Goal: Communication & Community: Answer question/provide support

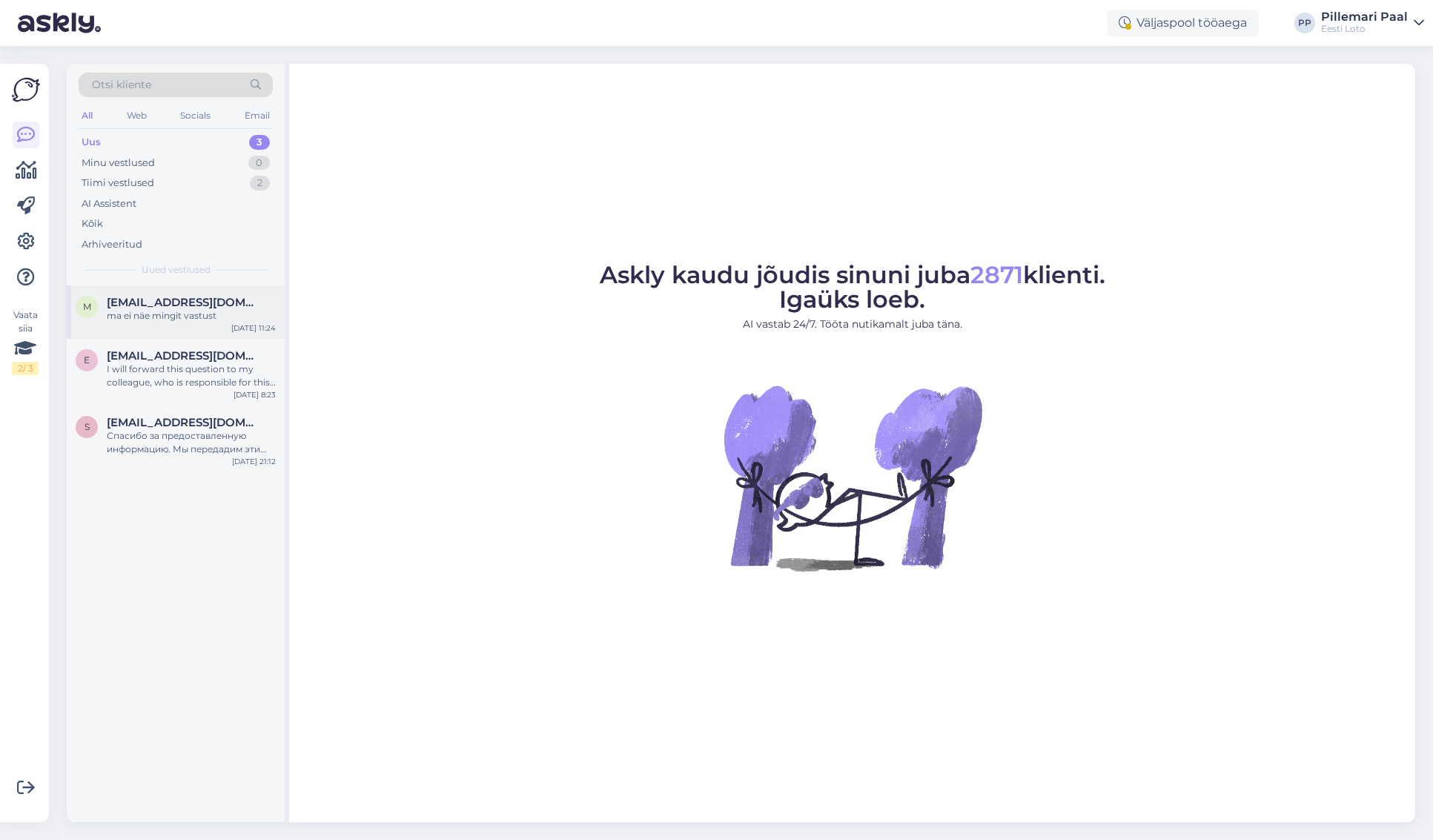
click at [193, 315] on div "ma ei näe mingit vastust" at bounding box center [191, 315] width 169 height 13
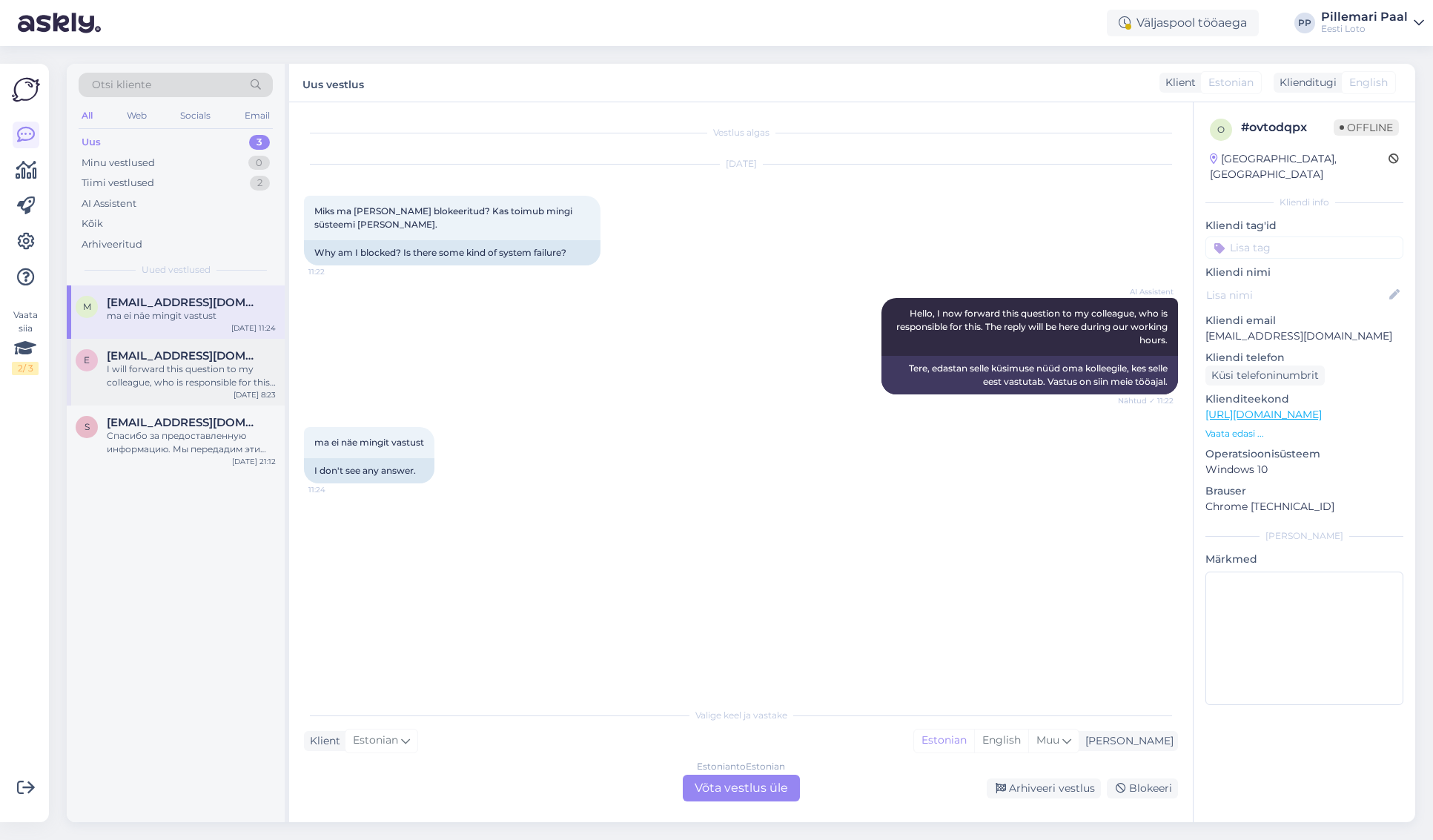
click at [181, 379] on div "I will forward this question to my colleague, who is responsible for this. The …" at bounding box center [191, 376] width 169 height 27
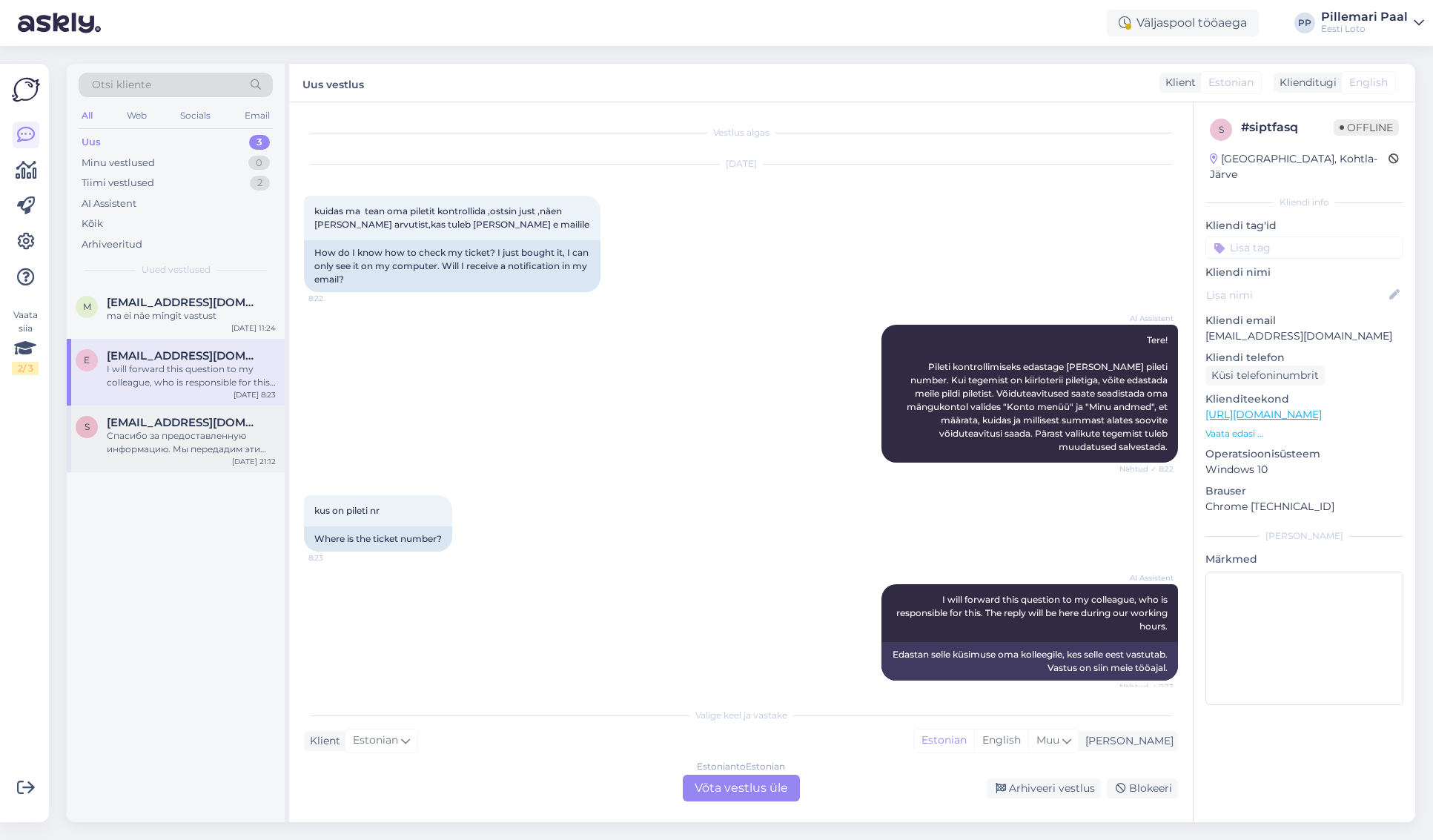
click at [155, 439] on div "Спасибо за предоставленную информацию. Мы передадим эти данные нашему финансово…" at bounding box center [191, 442] width 169 height 27
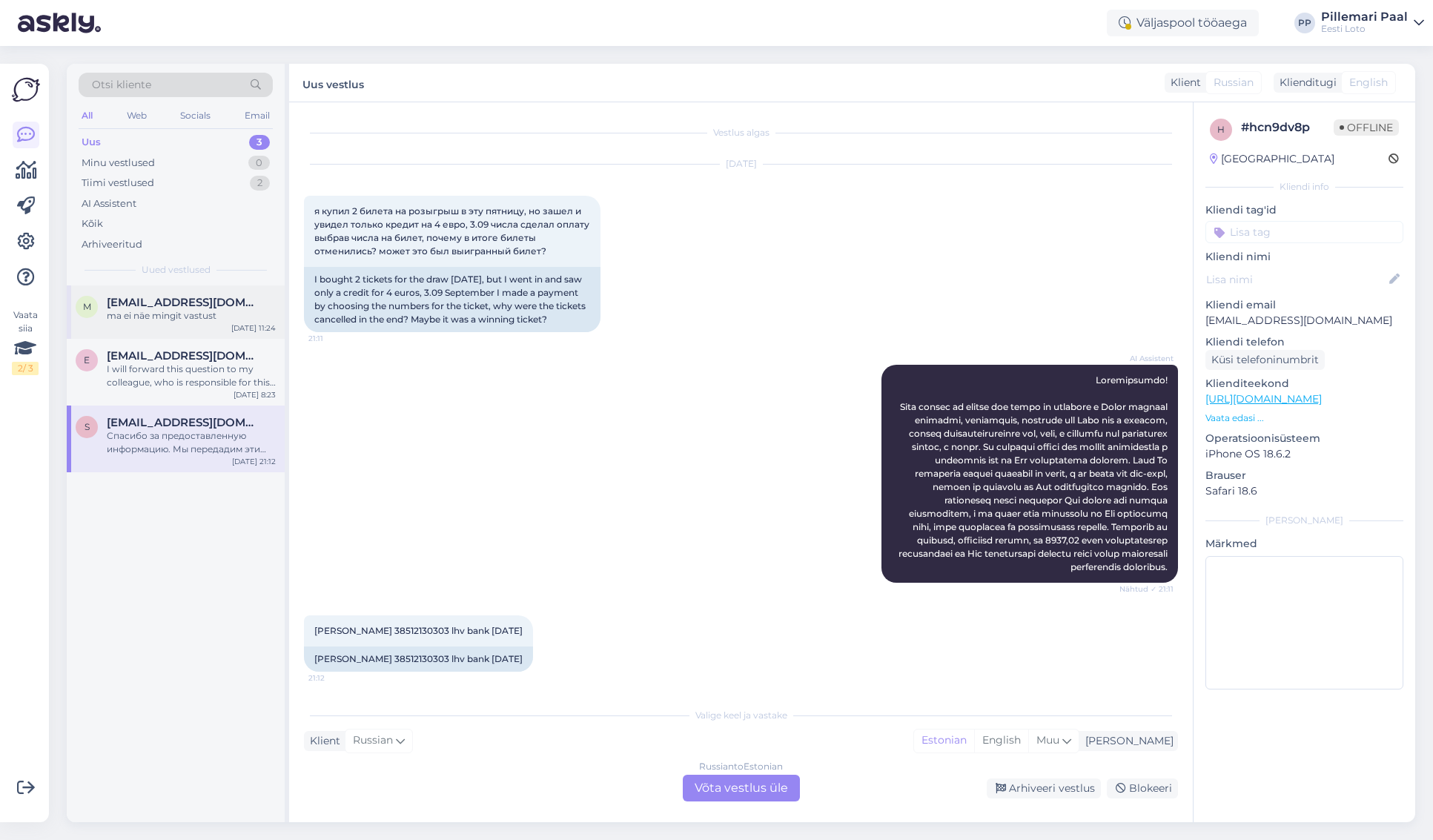
scroll to position [132, 0]
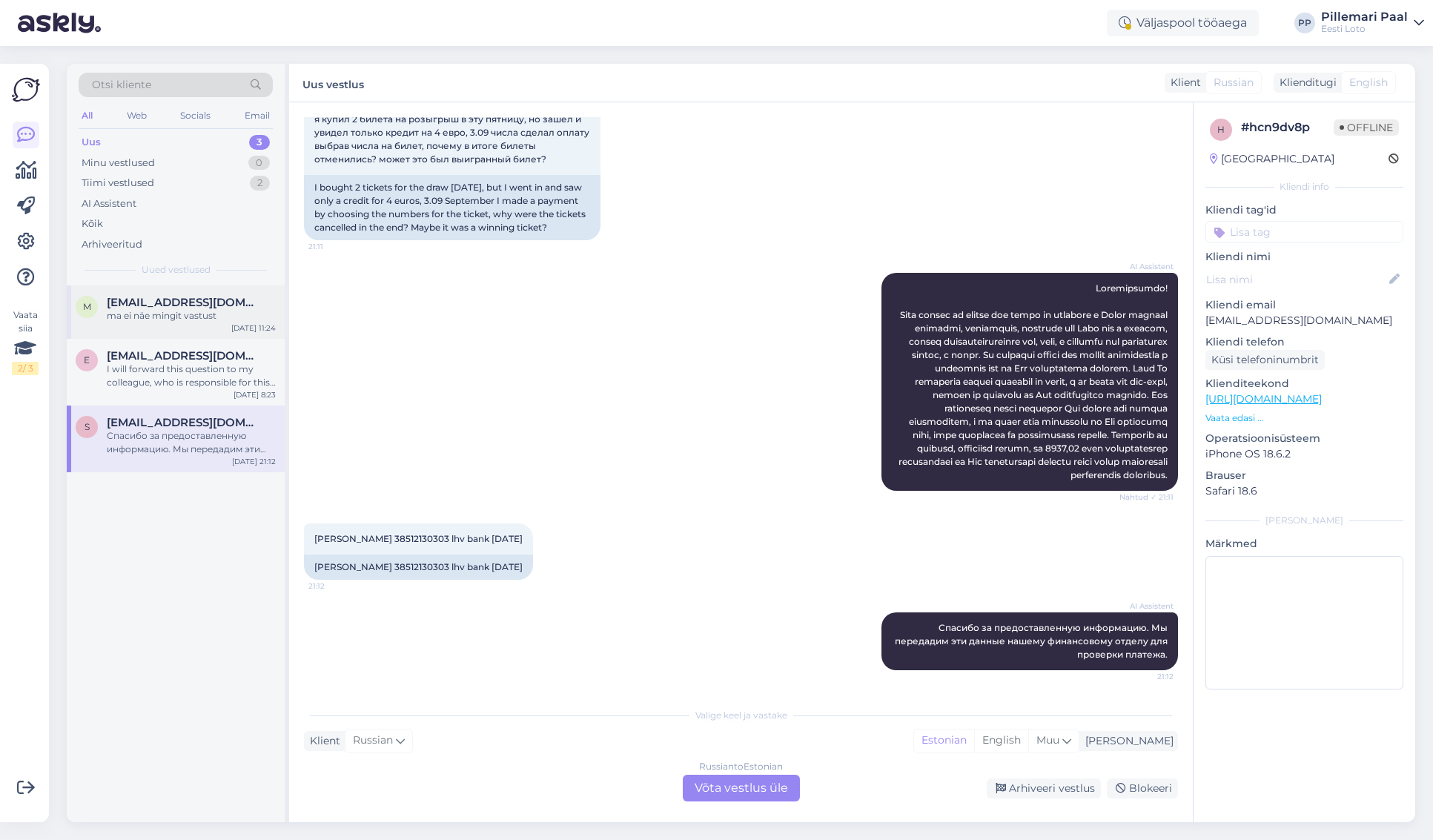
click at [168, 300] on span "[EMAIL_ADDRESS][DOMAIN_NAME]" at bounding box center [183, 302] width 154 height 13
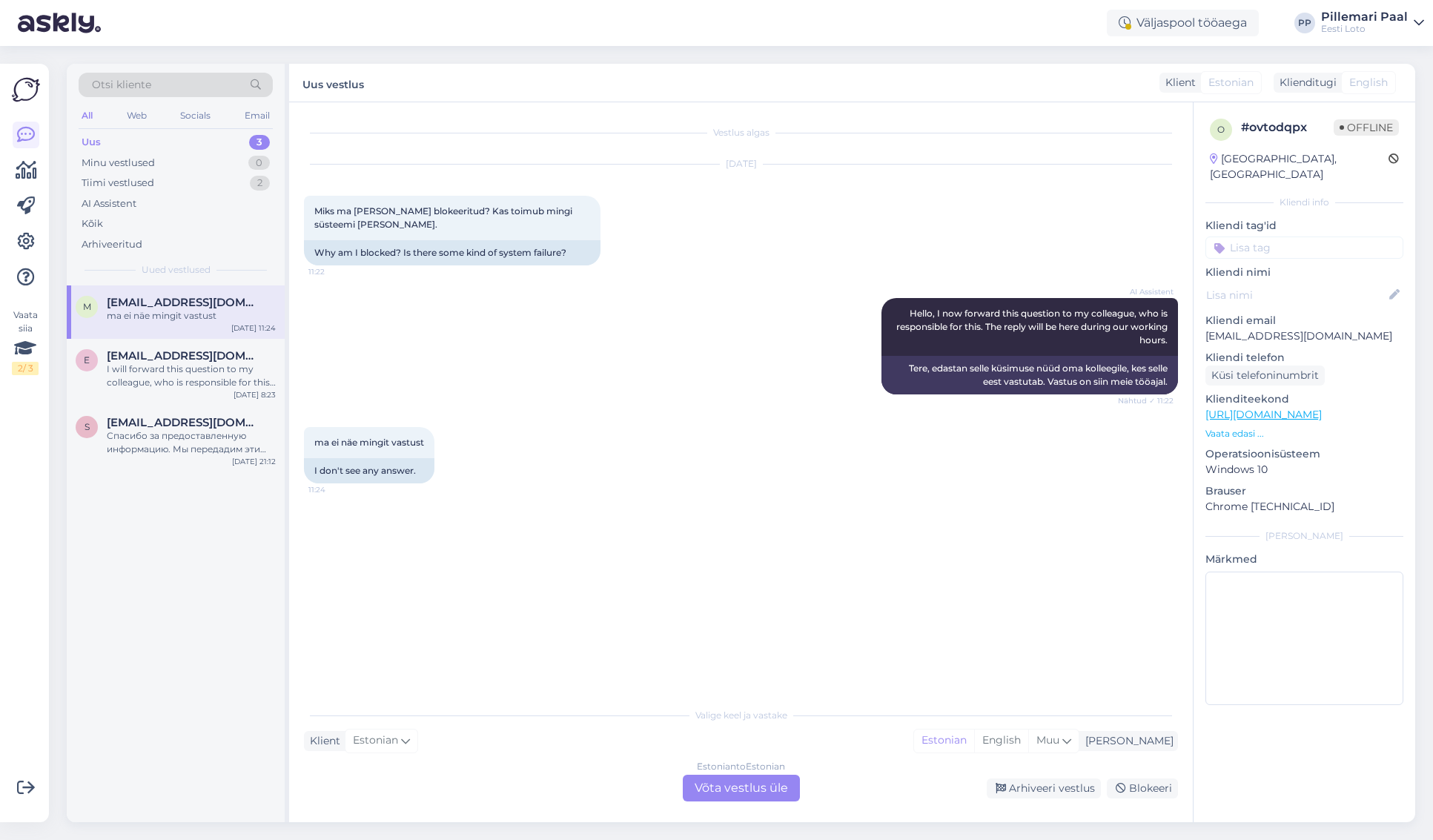
scroll to position [0, 0]
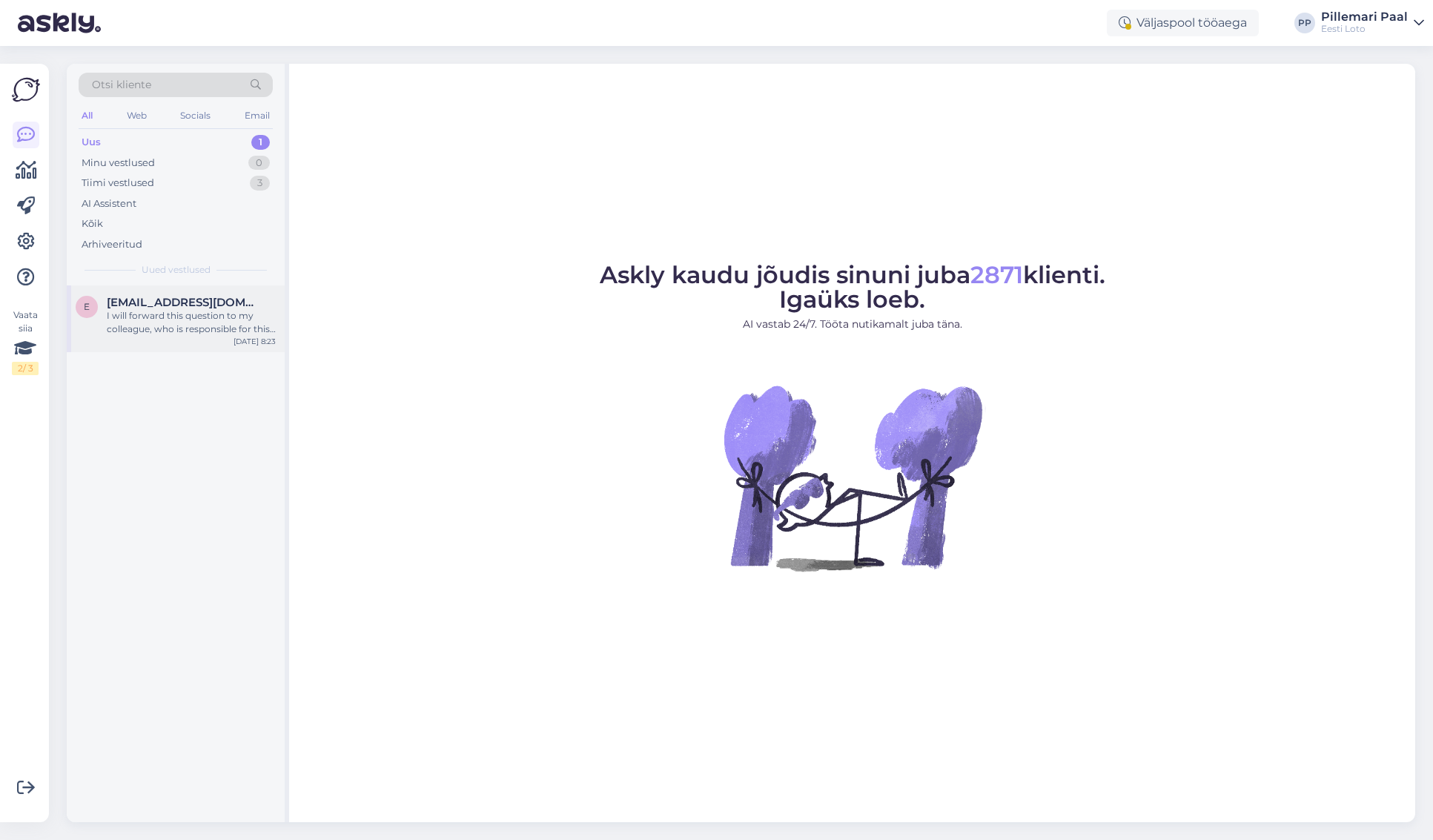
click at [178, 315] on div "I will forward this question to my colleague, who is responsible for this. The …" at bounding box center [191, 323] width 169 height 27
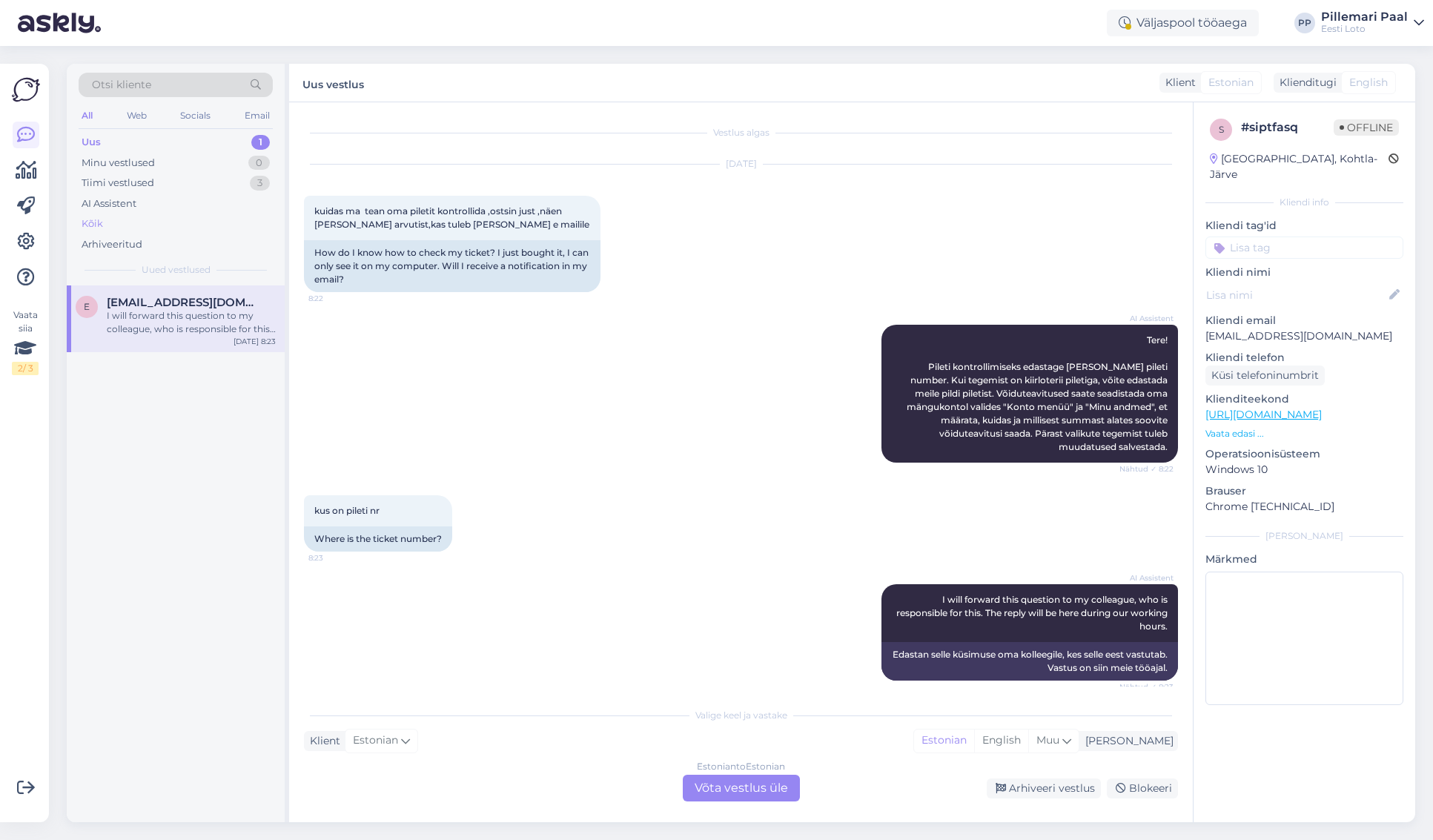
click at [102, 221] on div "Kõik" at bounding box center [92, 223] width 21 height 15
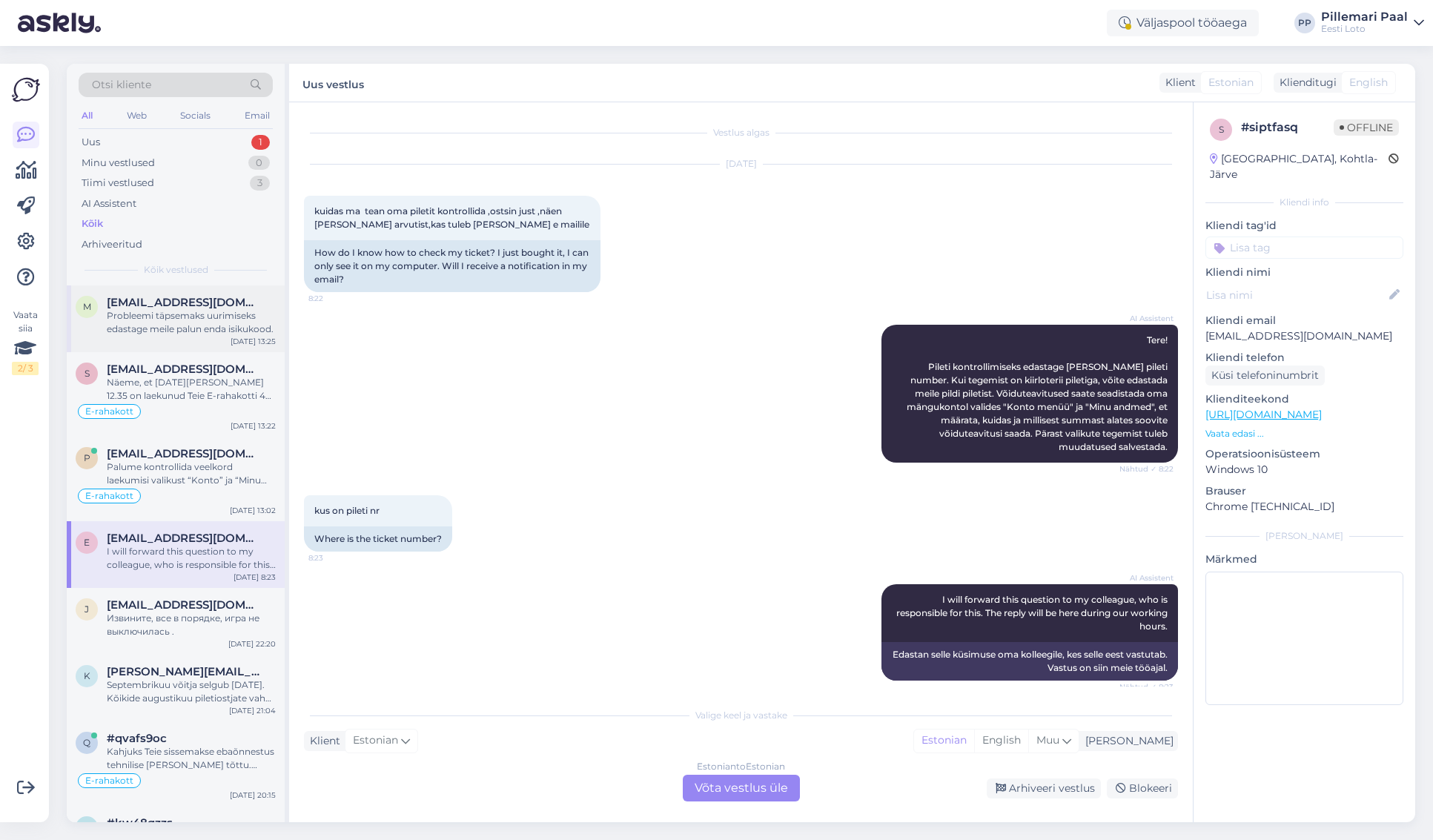
click at [159, 317] on div "Probleemi täpsemaks uurimiseks edastage meile palun enda isikukood." at bounding box center [191, 323] width 169 height 27
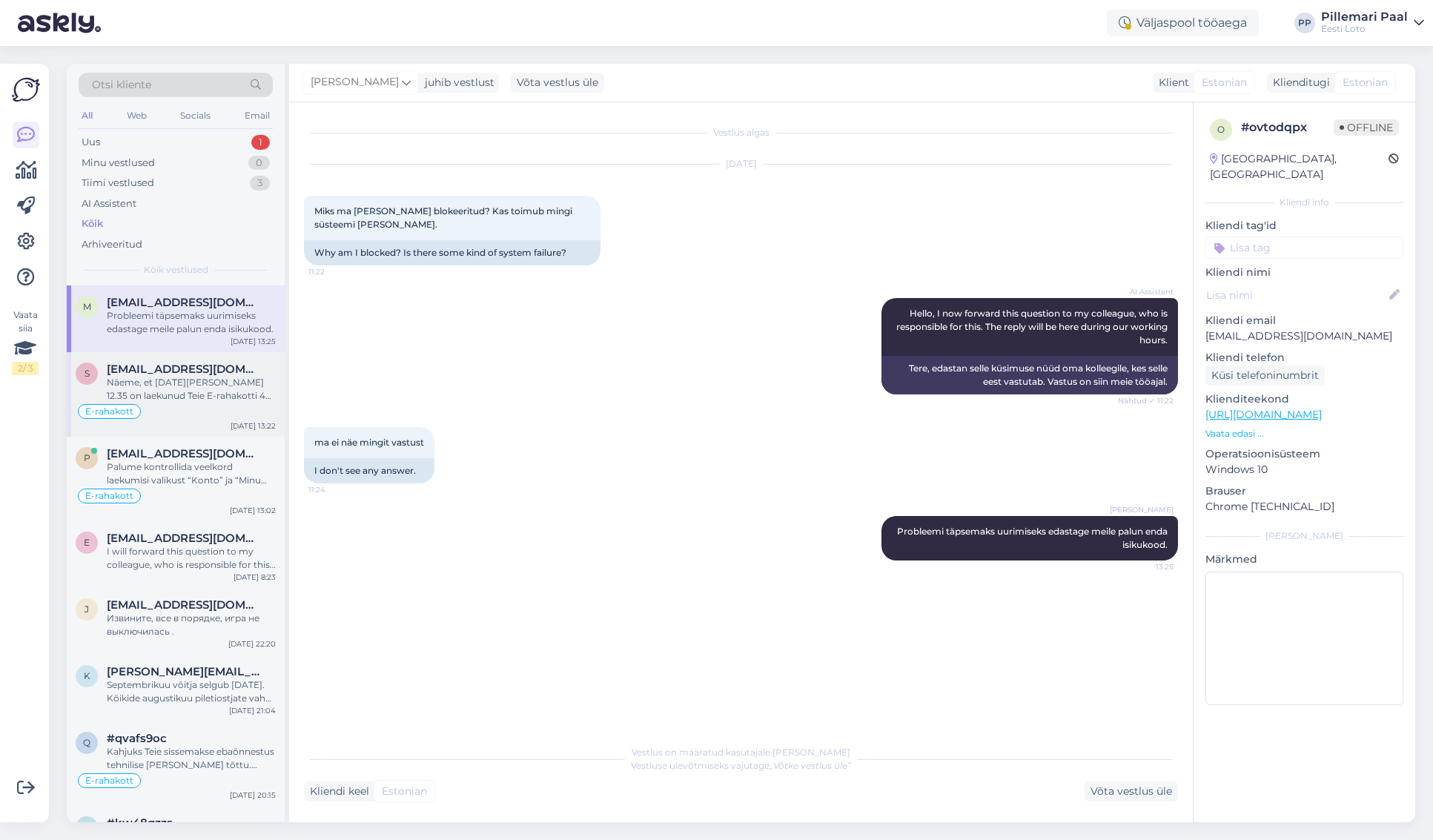
click at [173, 388] on div "Näeme, et 03.09 kell 12.35 on laekunud Teie E-rahakotti 4€. Kõiki e-rahakoti te…" at bounding box center [191, 389] width 169 height 27
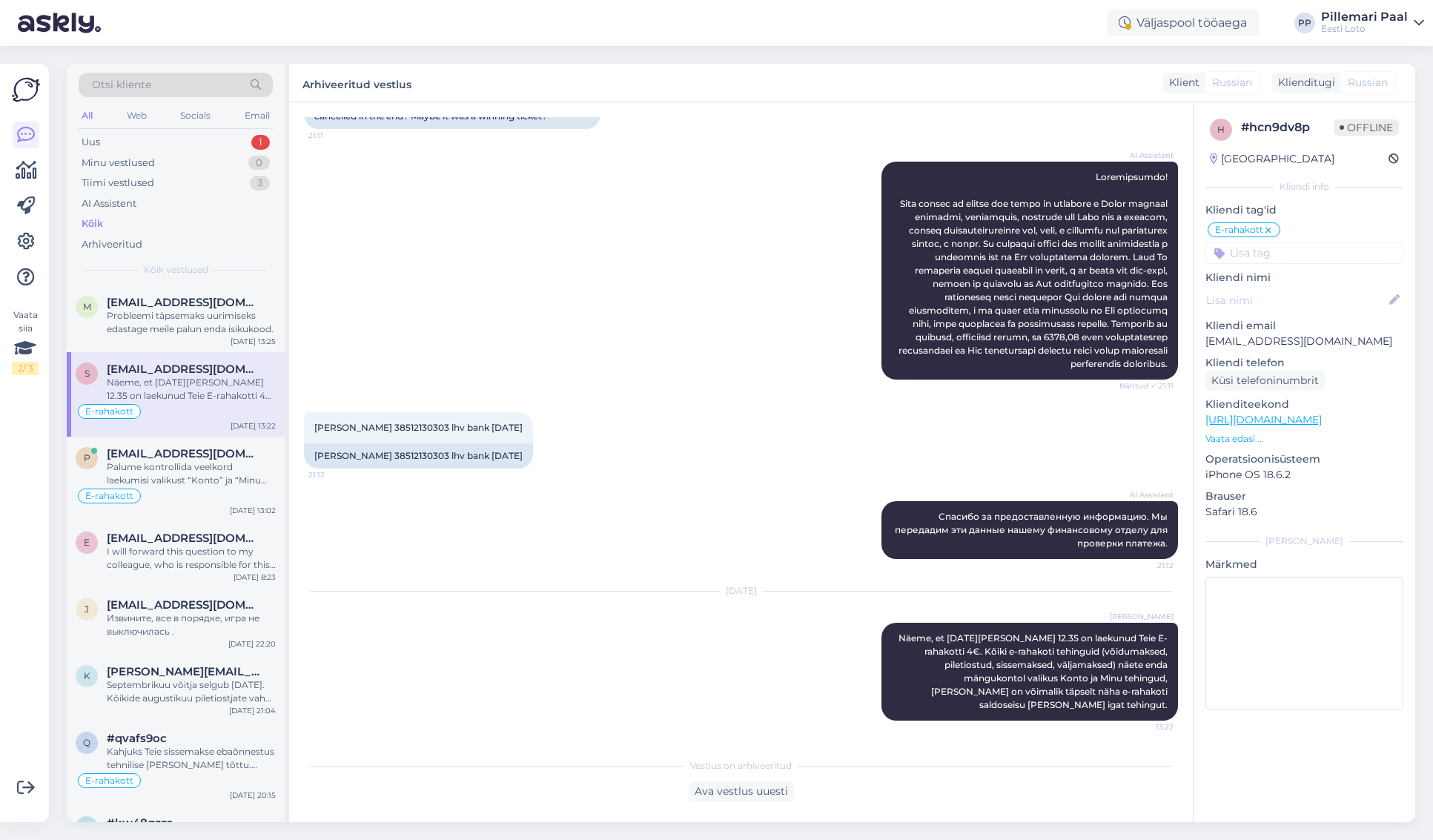
scroll to position [229, 0]
click at [215, 472] on div "Palume kontrollida veelkord laekumisi valikust “Konto” ja “Minu tehingud". Näem…" at bounding box center [191, 474] width 169 height 27
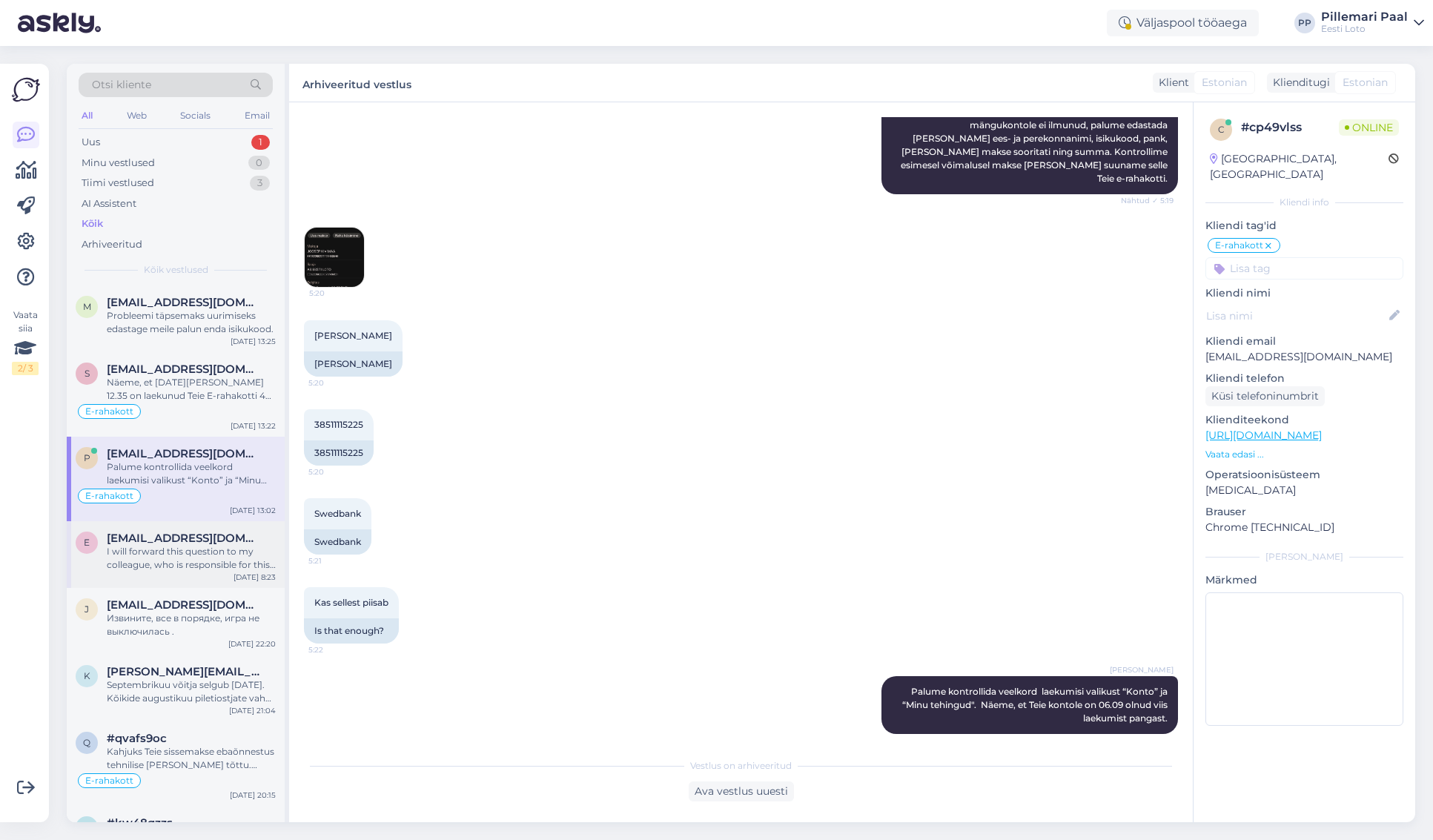
click at [189, 534] on span "[EMAIL_ADDRESS][DOMAIN_NAME]" at bounding box center [183, 538] width 154 height 13
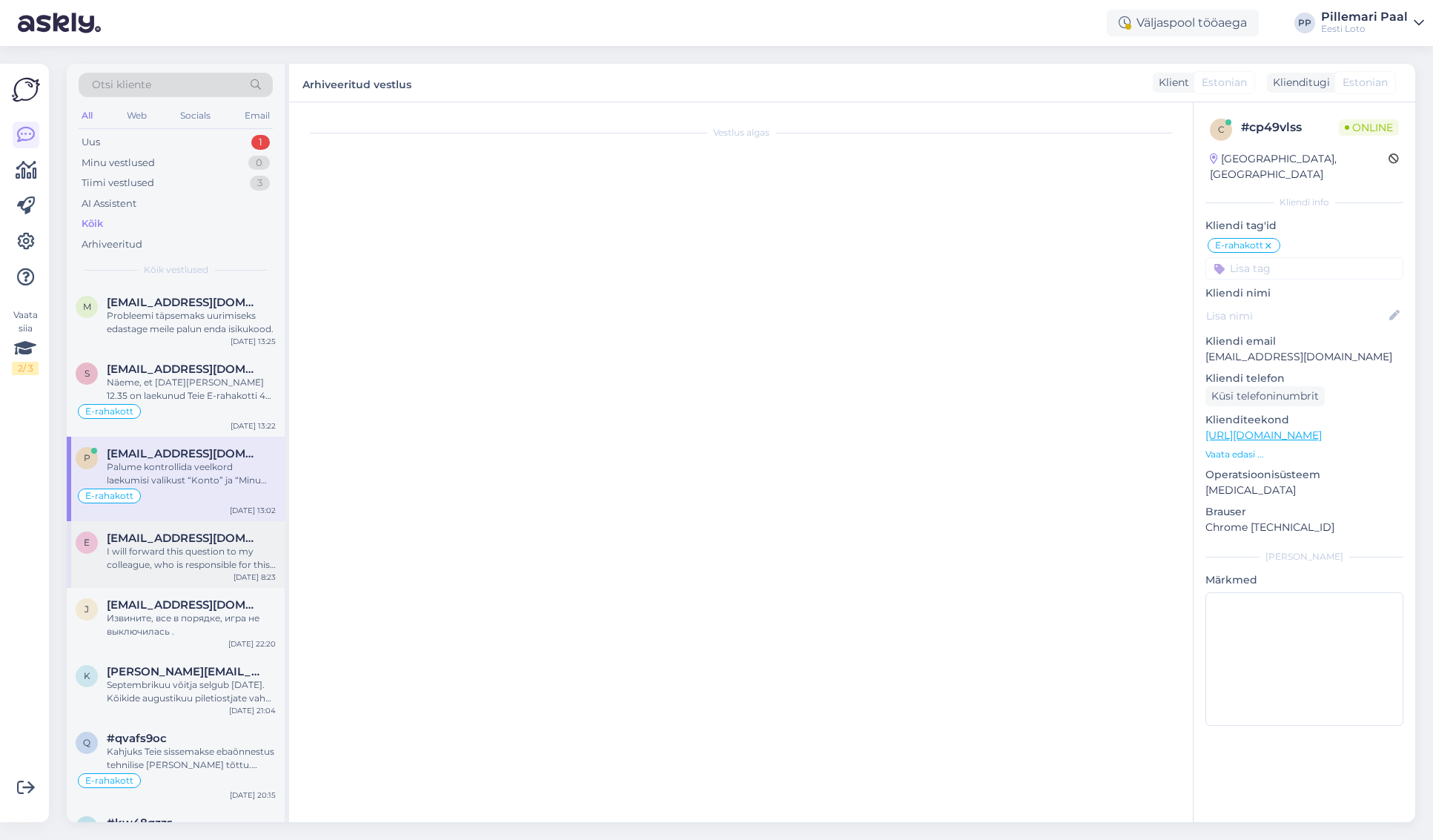
scroll to position [0, 0]
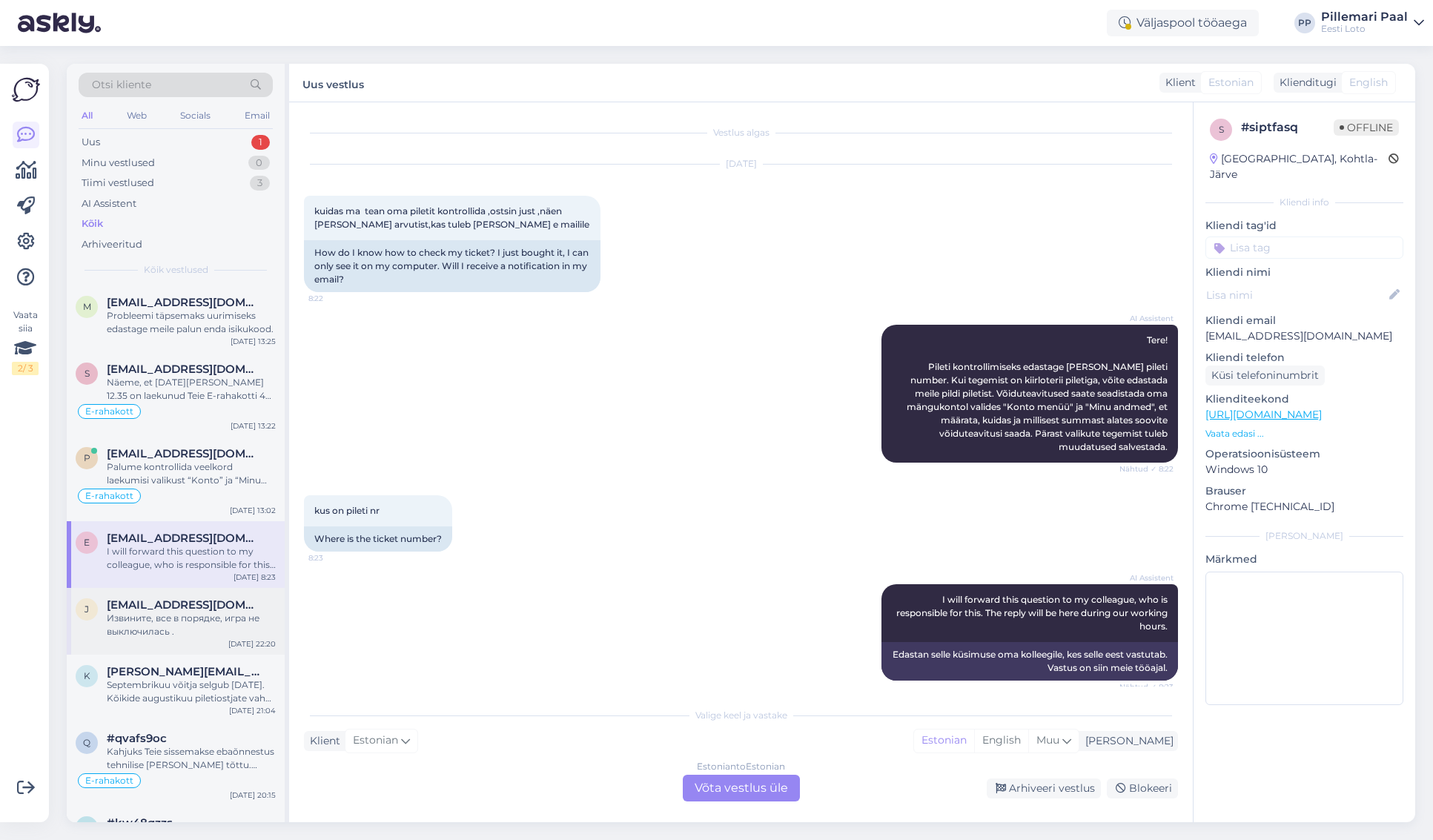
click at [189, 613] on div "Извините, все в порядке, игра не выключилась ." at bounding box center [191, 625] width 169 height 27
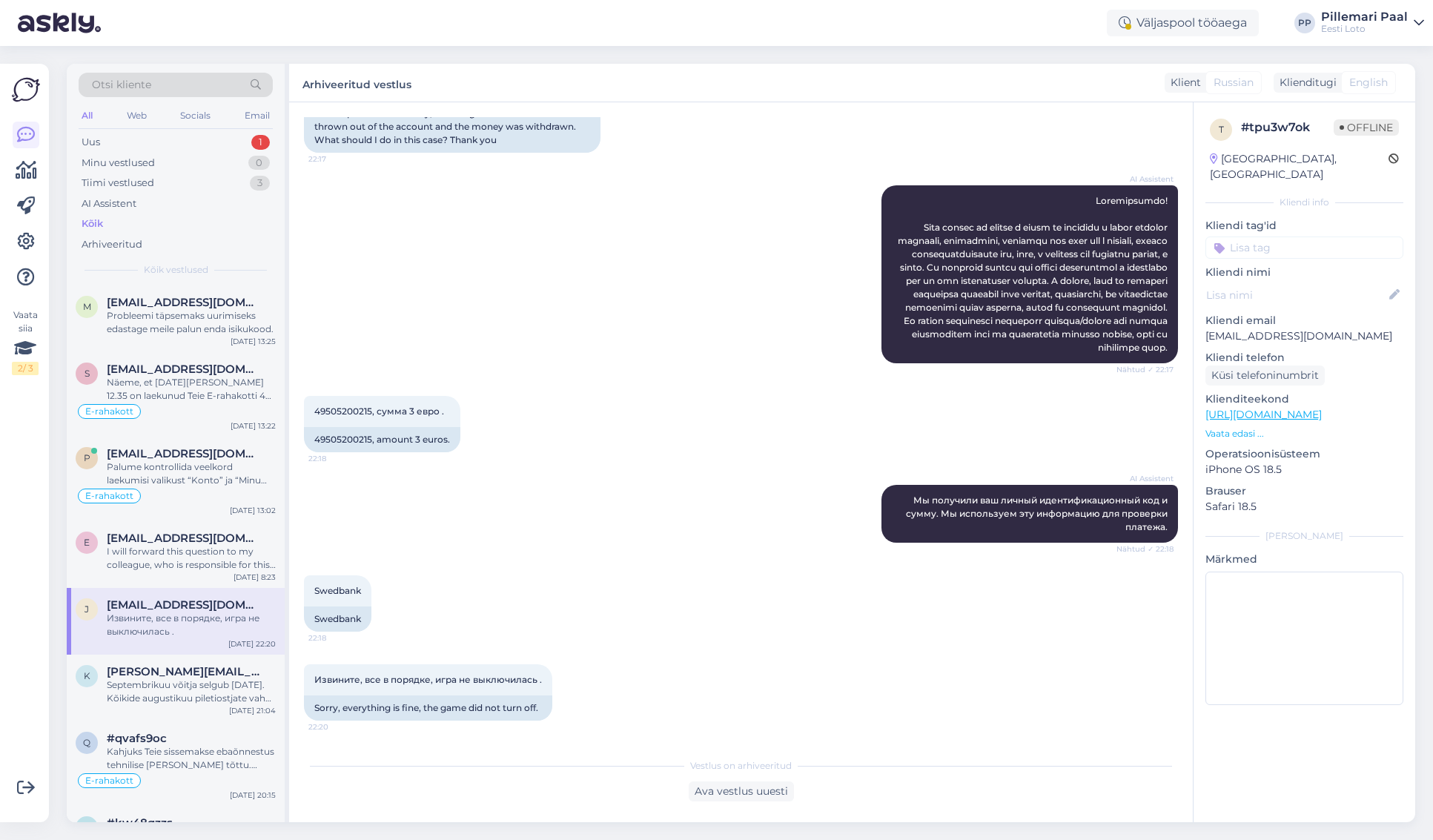
scroll to position [166, 0]
click at [203, 686] on div "Septembrikuu võitja selgub 01.10.2025. Kõikide augustikuu piletiostjate vahel l…" at bounding box center [191, 692] width 169 height 27
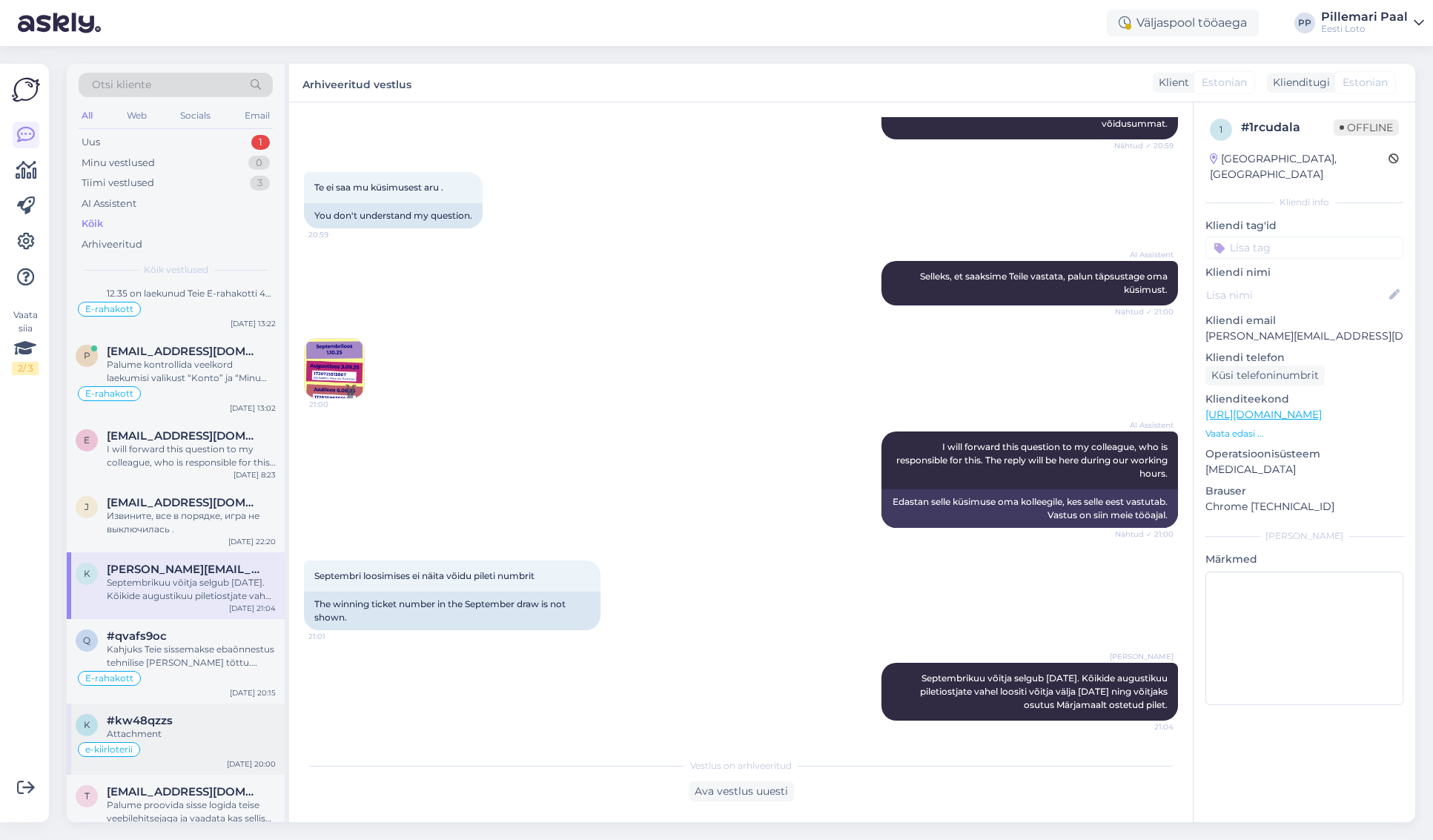
scroll to position [121, 0]
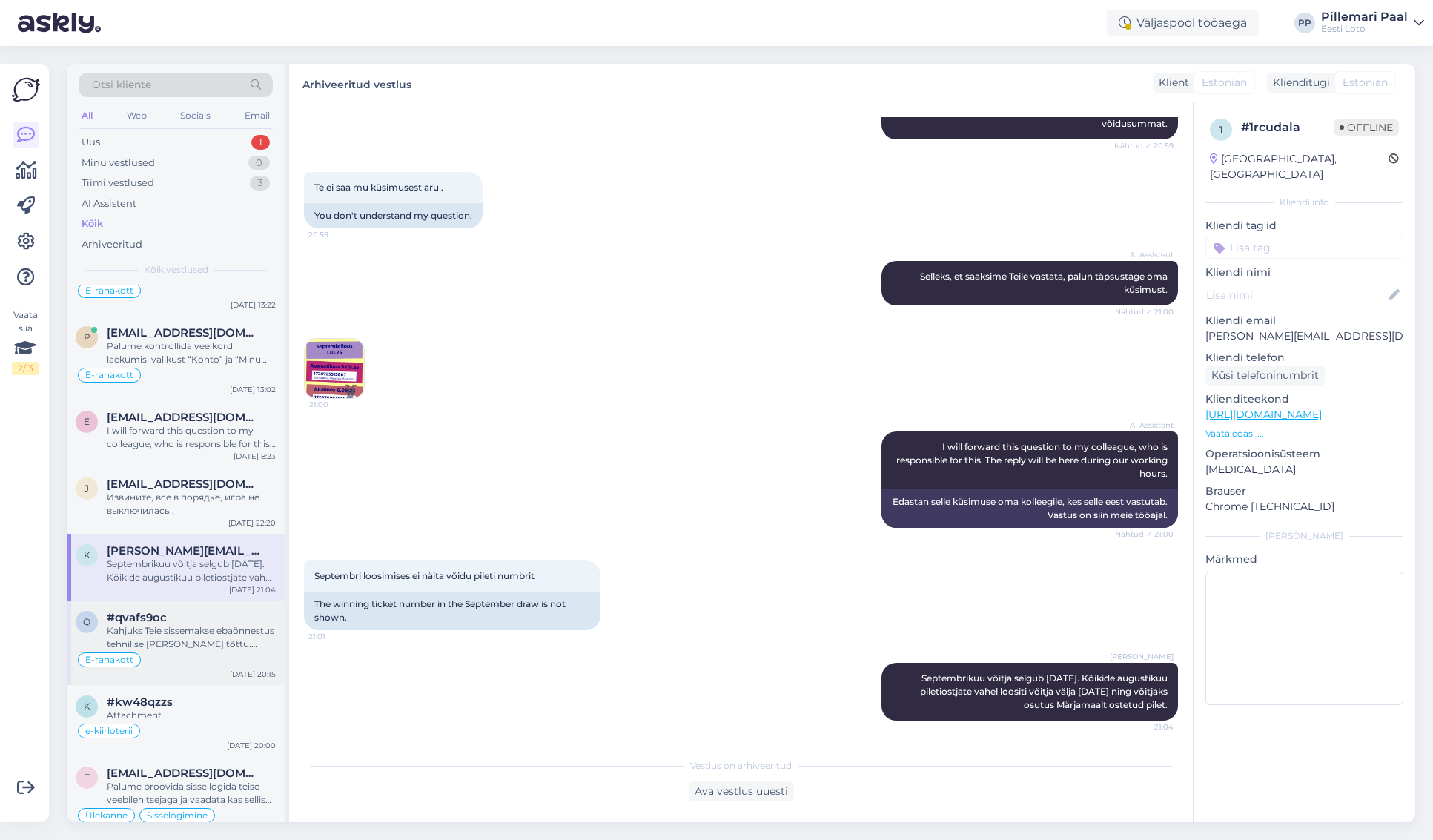
click at [216, 642] on div "Kahjuks Teie sissemakse ebaõnnestus tehnilise tõrke tõttu. Kontrollisime ostu ü…" at bounding box center [191, 638] width 169 height 27
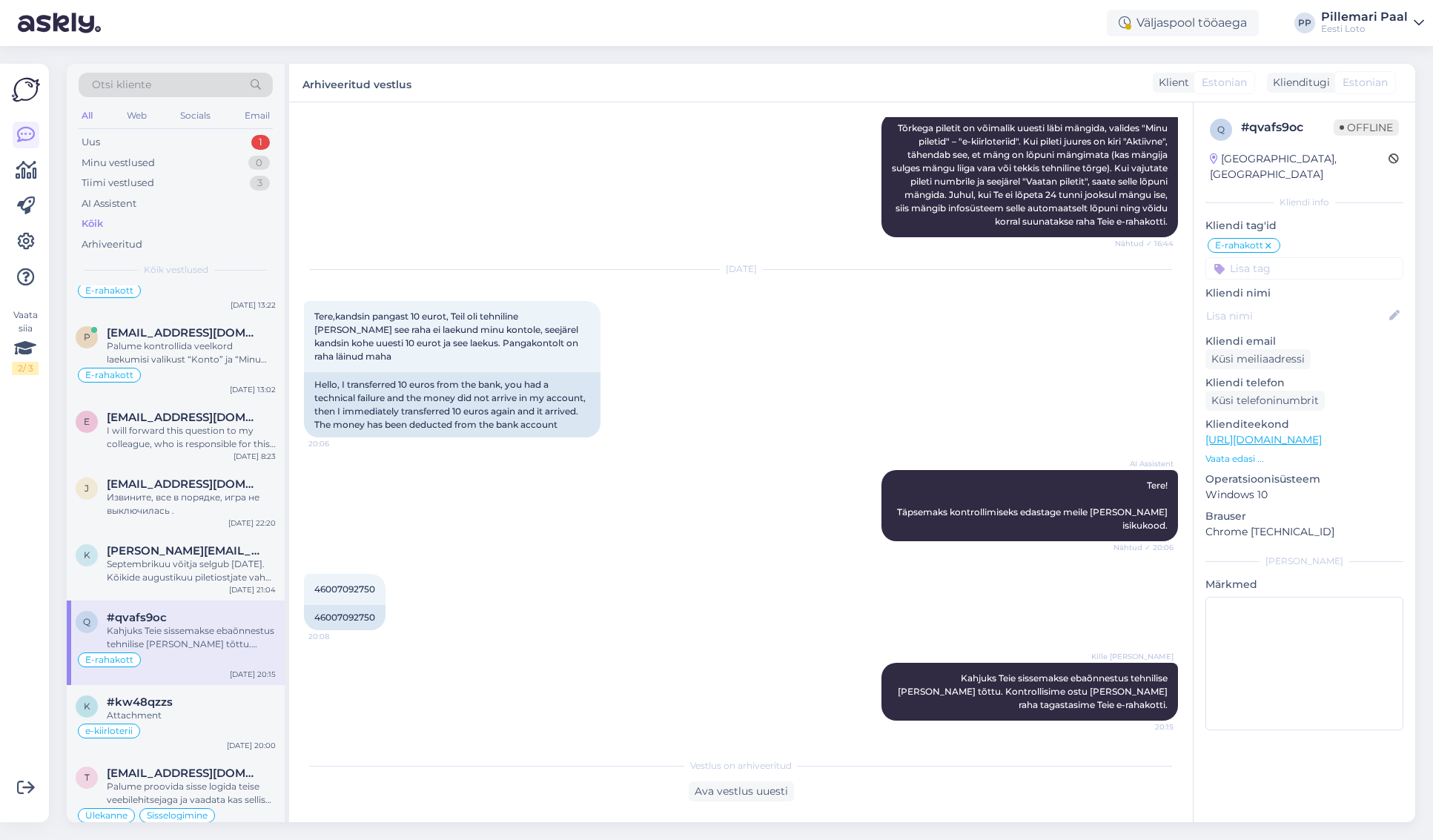
scroll to position [378, 0]
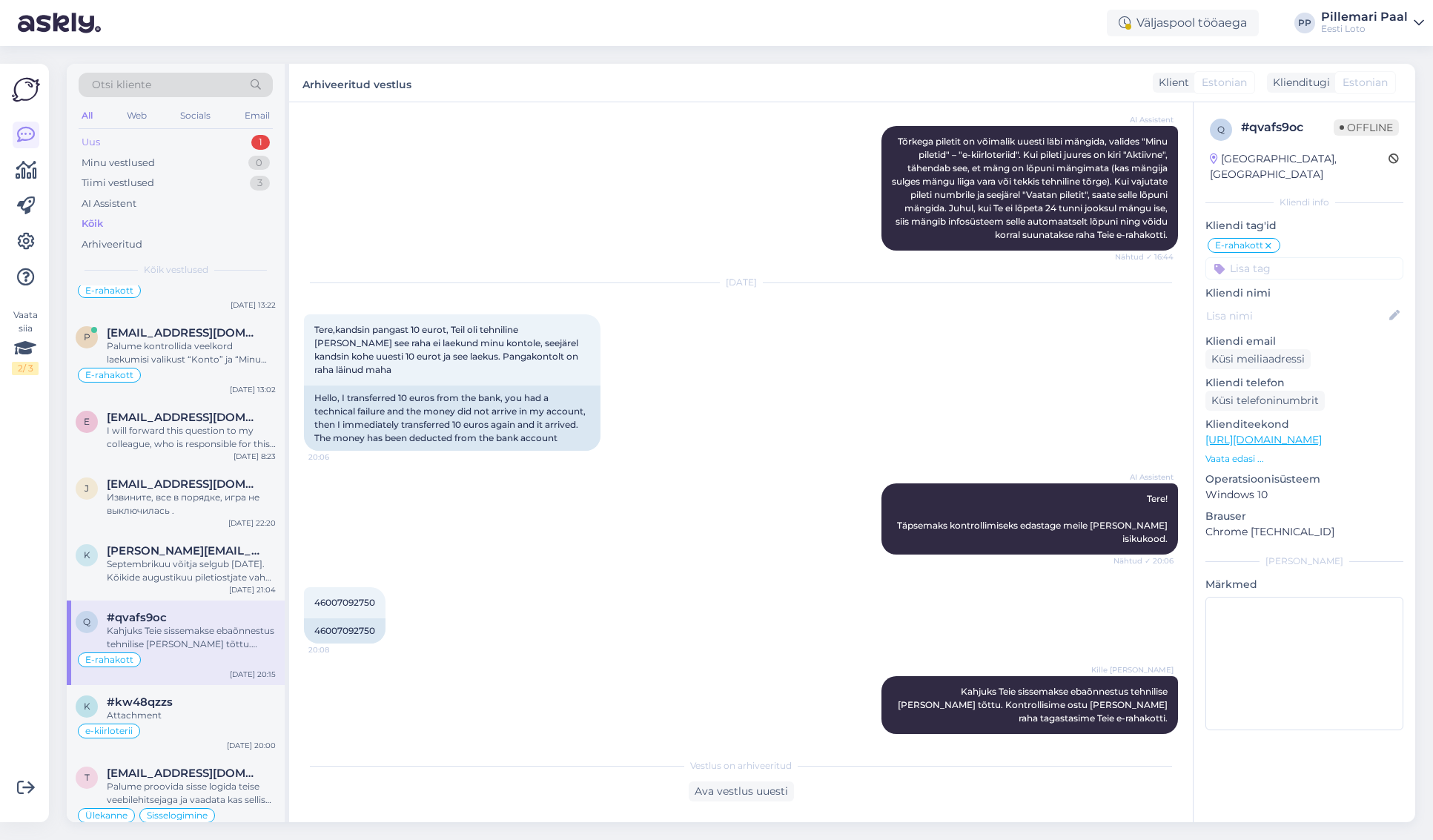
click at [110, 139] on div "Uus 1" at bounding box center [175, 142] width 194 height 20
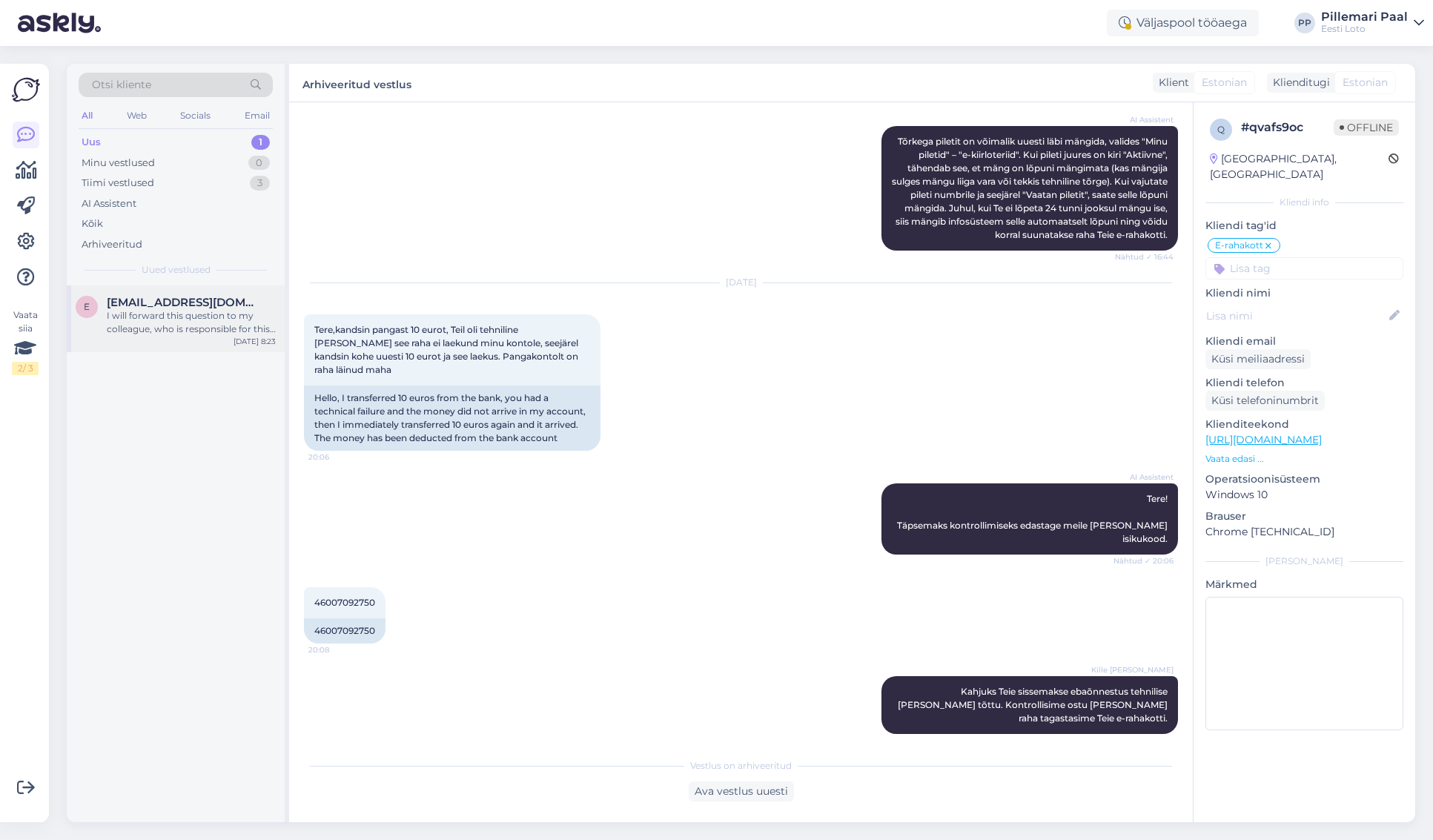
click at [134, 327] on div "I will forward this question to my colleague, who is responsible for this. The …" at bounding box center [191, 323] width 169 height 27
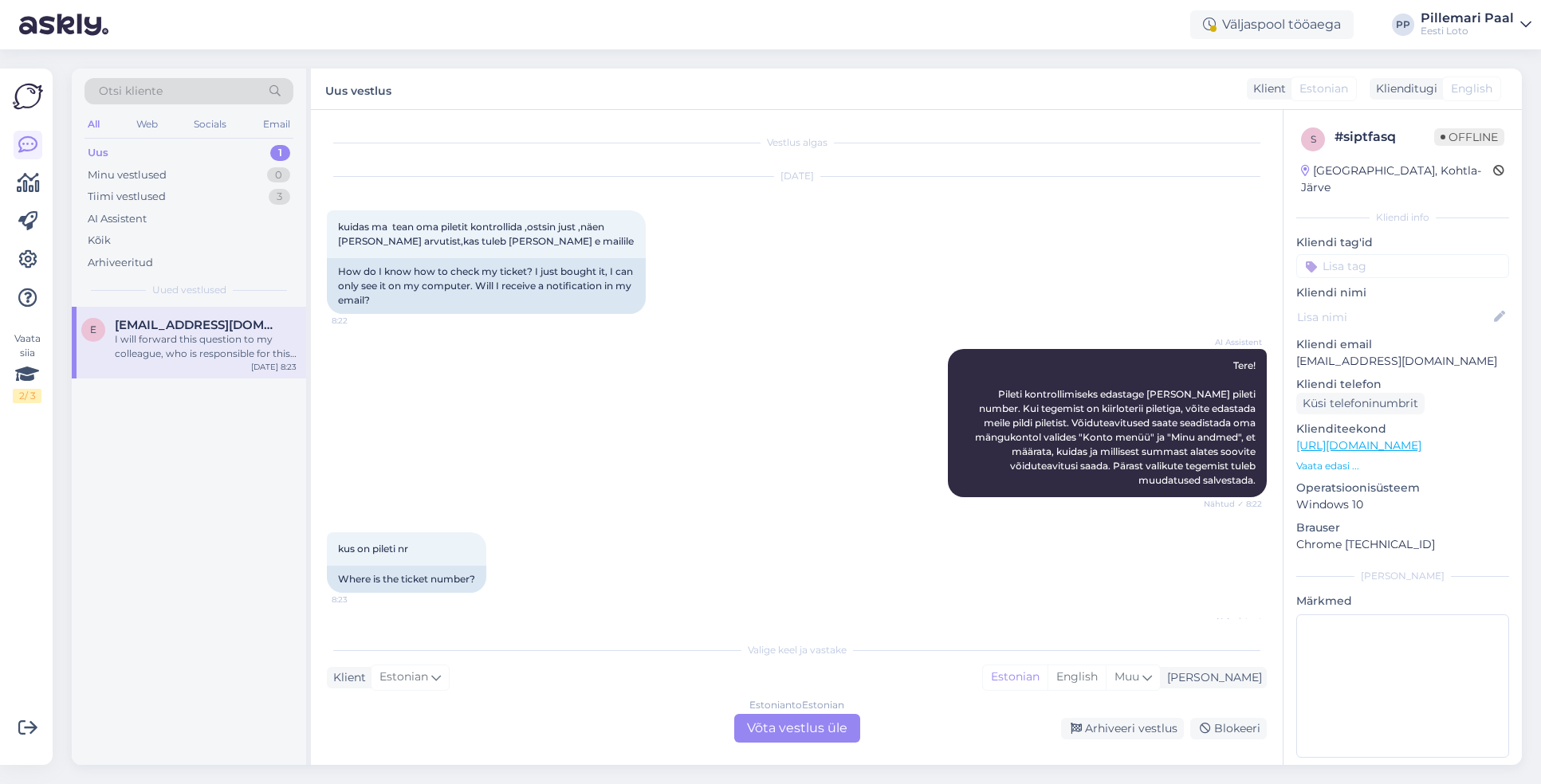
click at [821, 716] on div "Estonian to Estonian Võta vestlus üle" at bounding box center [798, 729] width 126 height 29
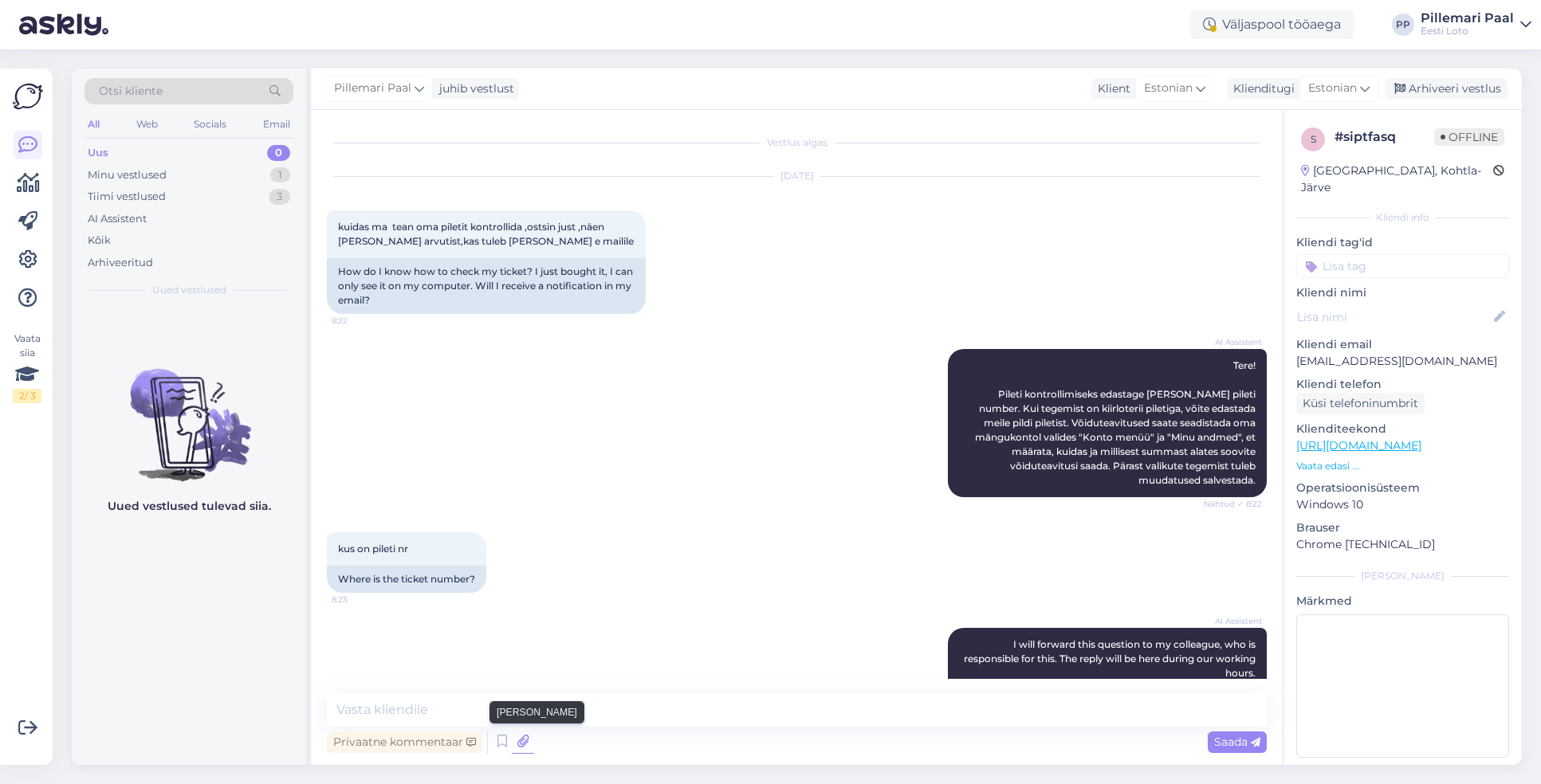
click at [526, 742] on icon at bounding box center [522, 741] width 22 height 24
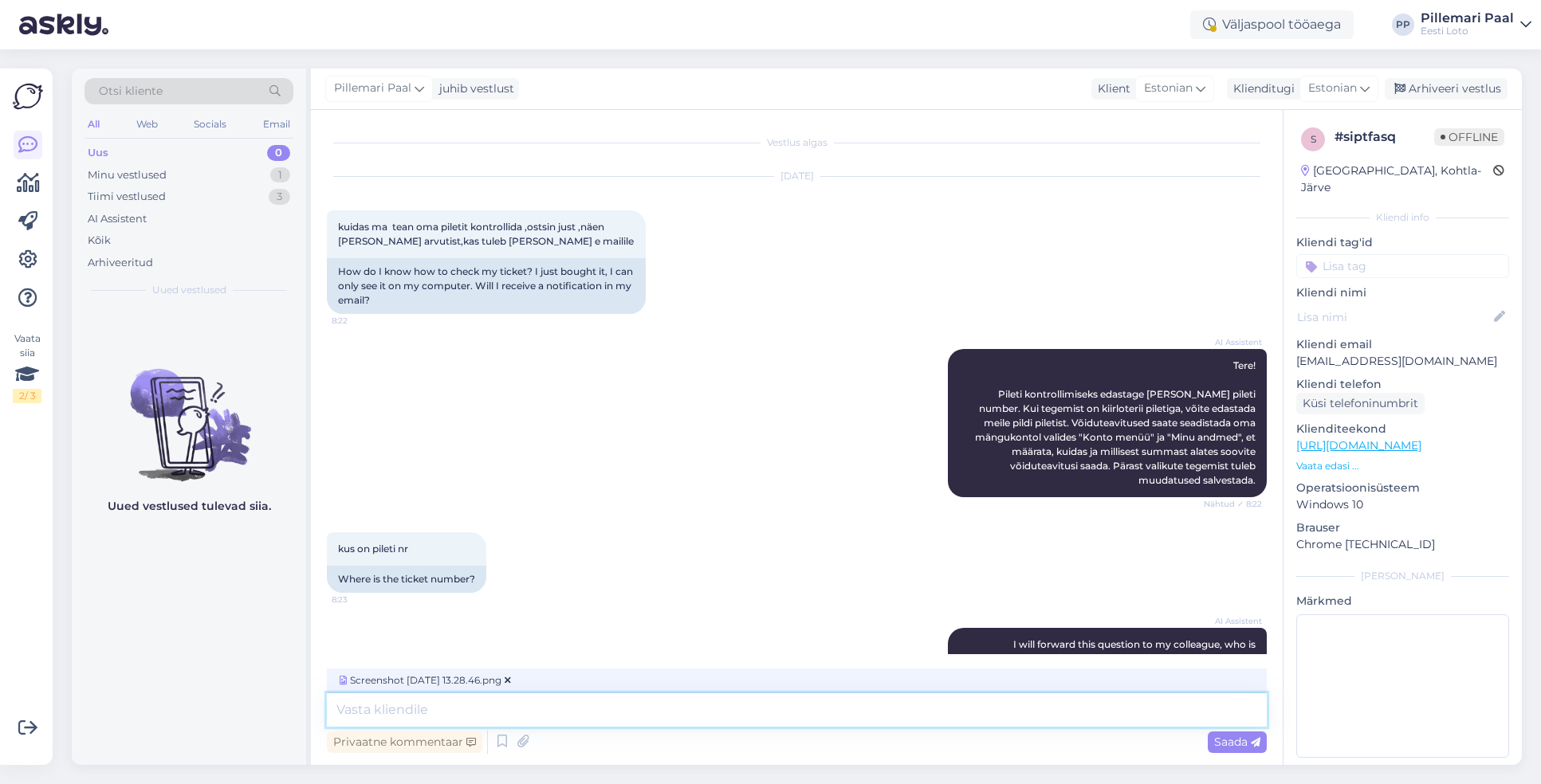
click at [720, 715] on textarea at bounding box center [797, 710] width 940 height 33
type textarea "Pileti numbrit näete valikus "Minu piletid"."
click at [1252, 744] on icon at bounding box center [1256, 743] width 10 height 10
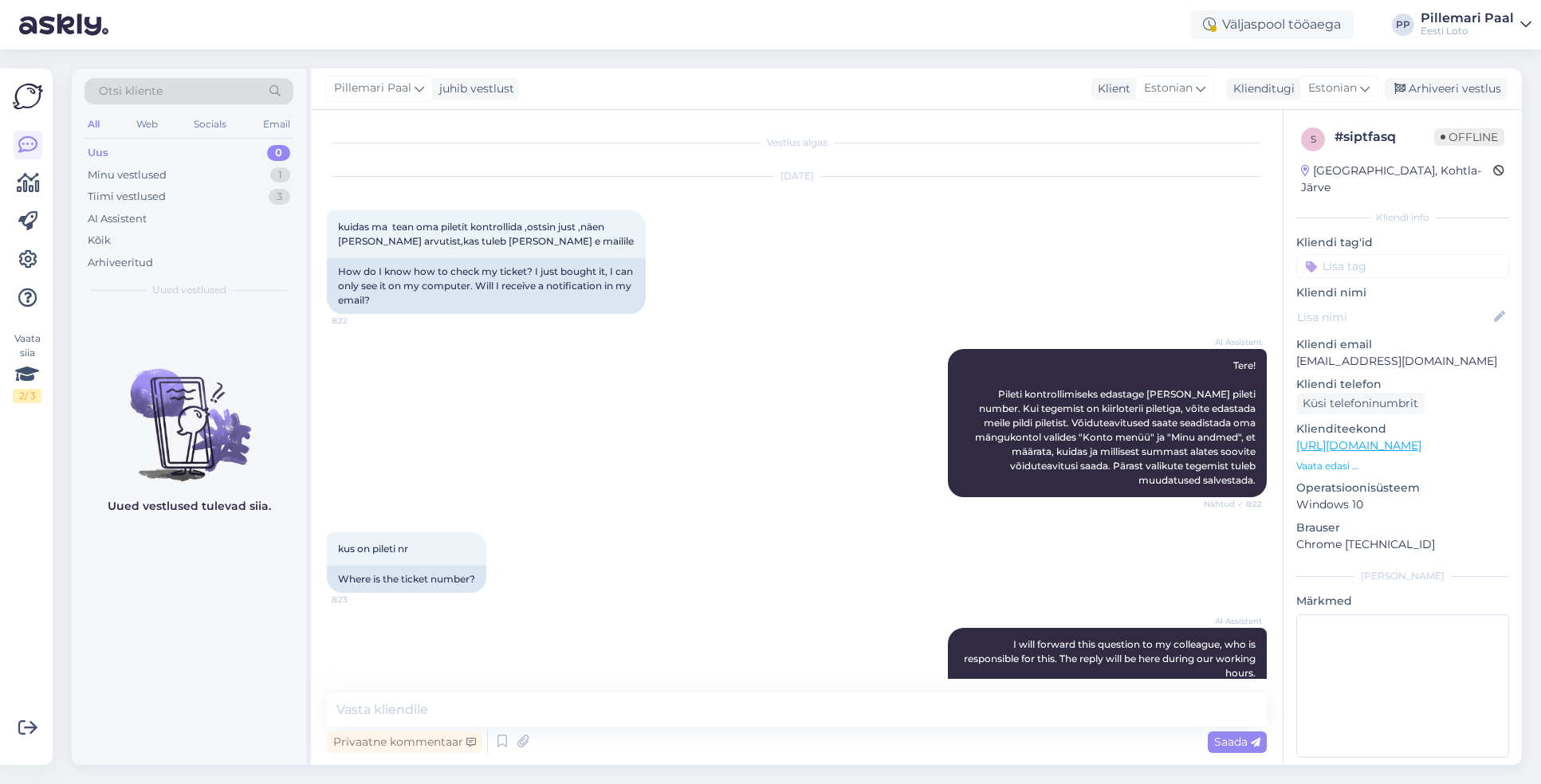
scroll to position [225, 0]
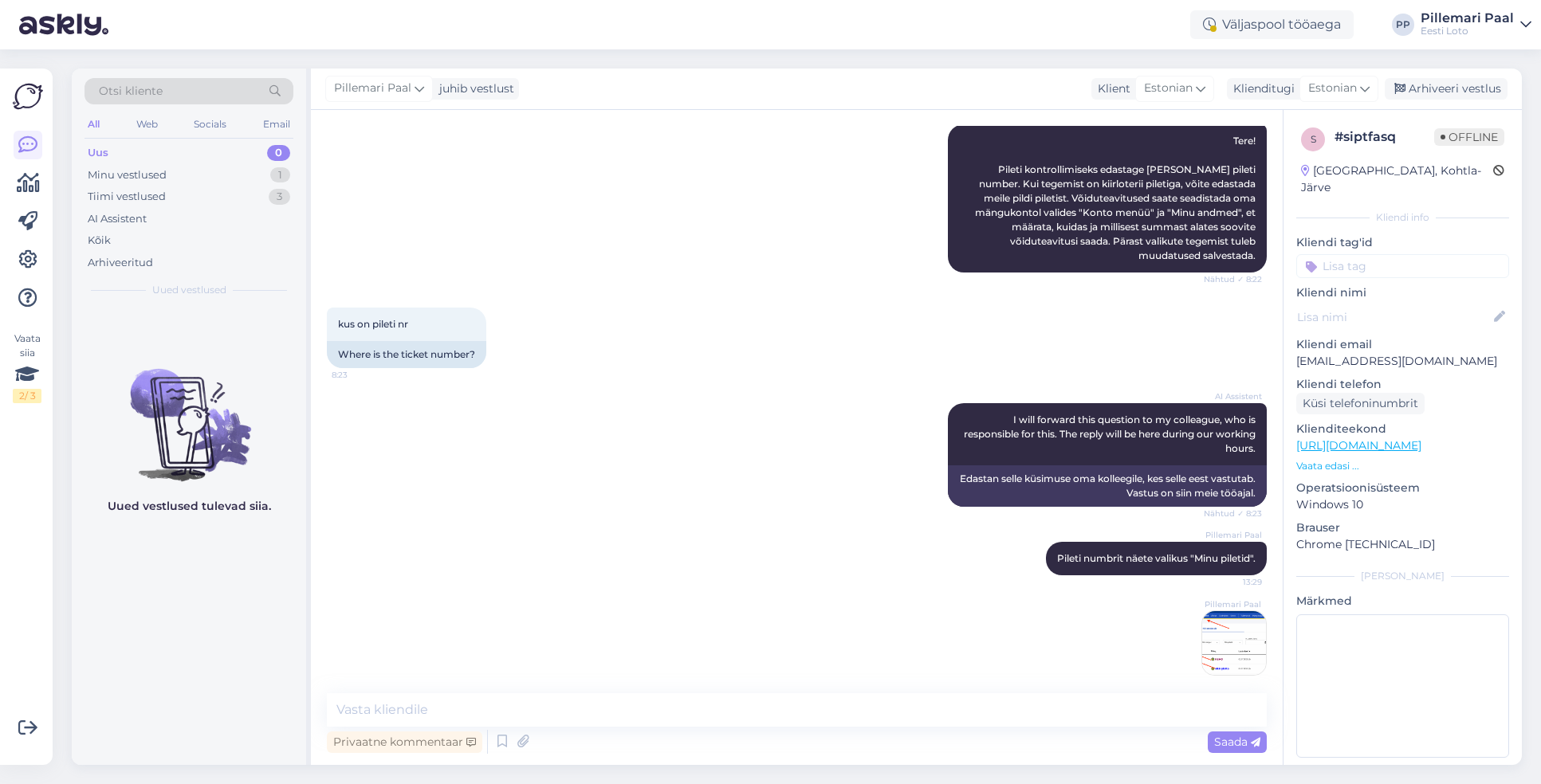
click at [1244, 641] on img at bounding box center [1234, 643] width 64 height 64
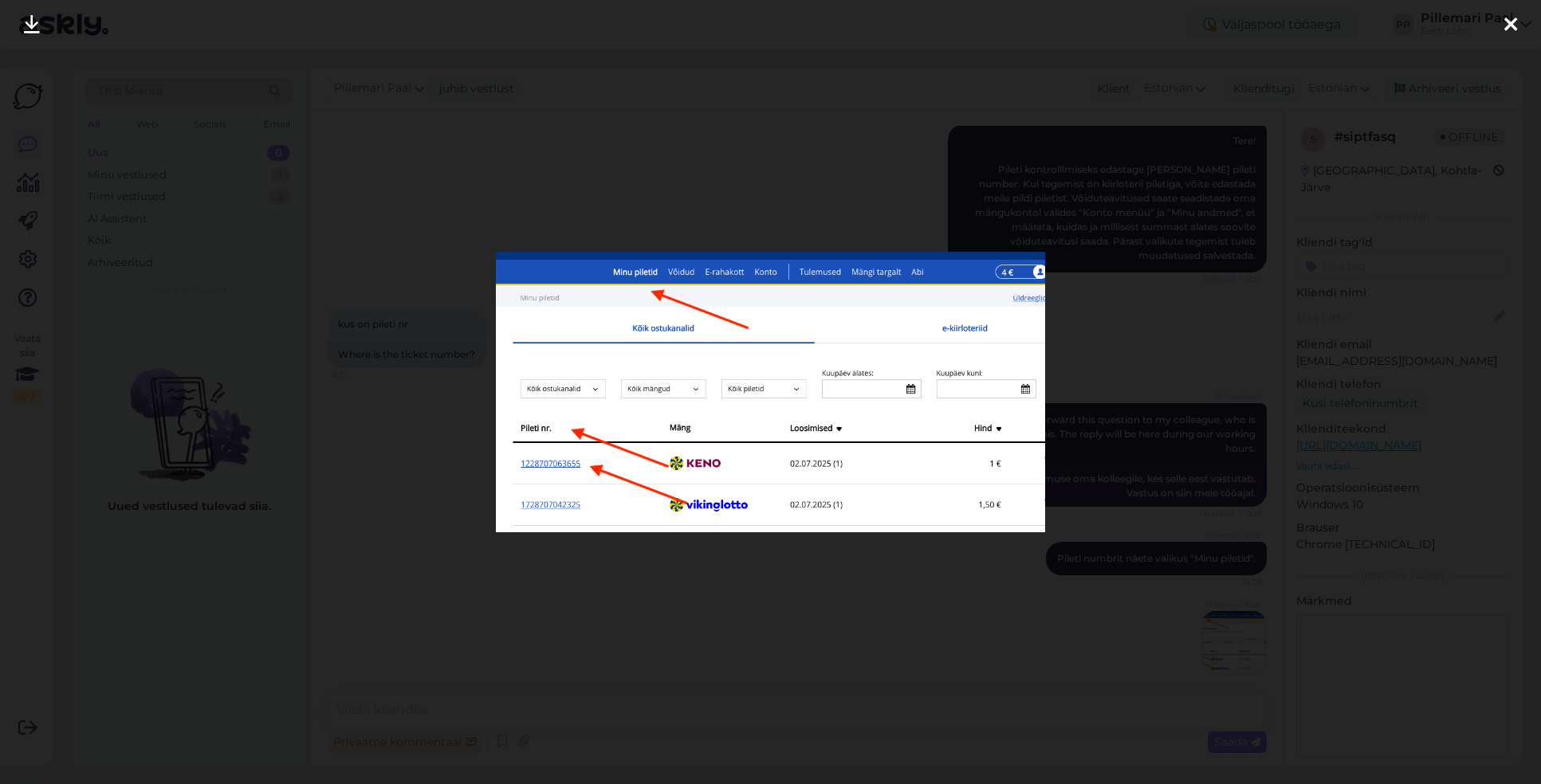
click at [1165, 580] on div at bounding box center [770, 392] width 1541 height 784
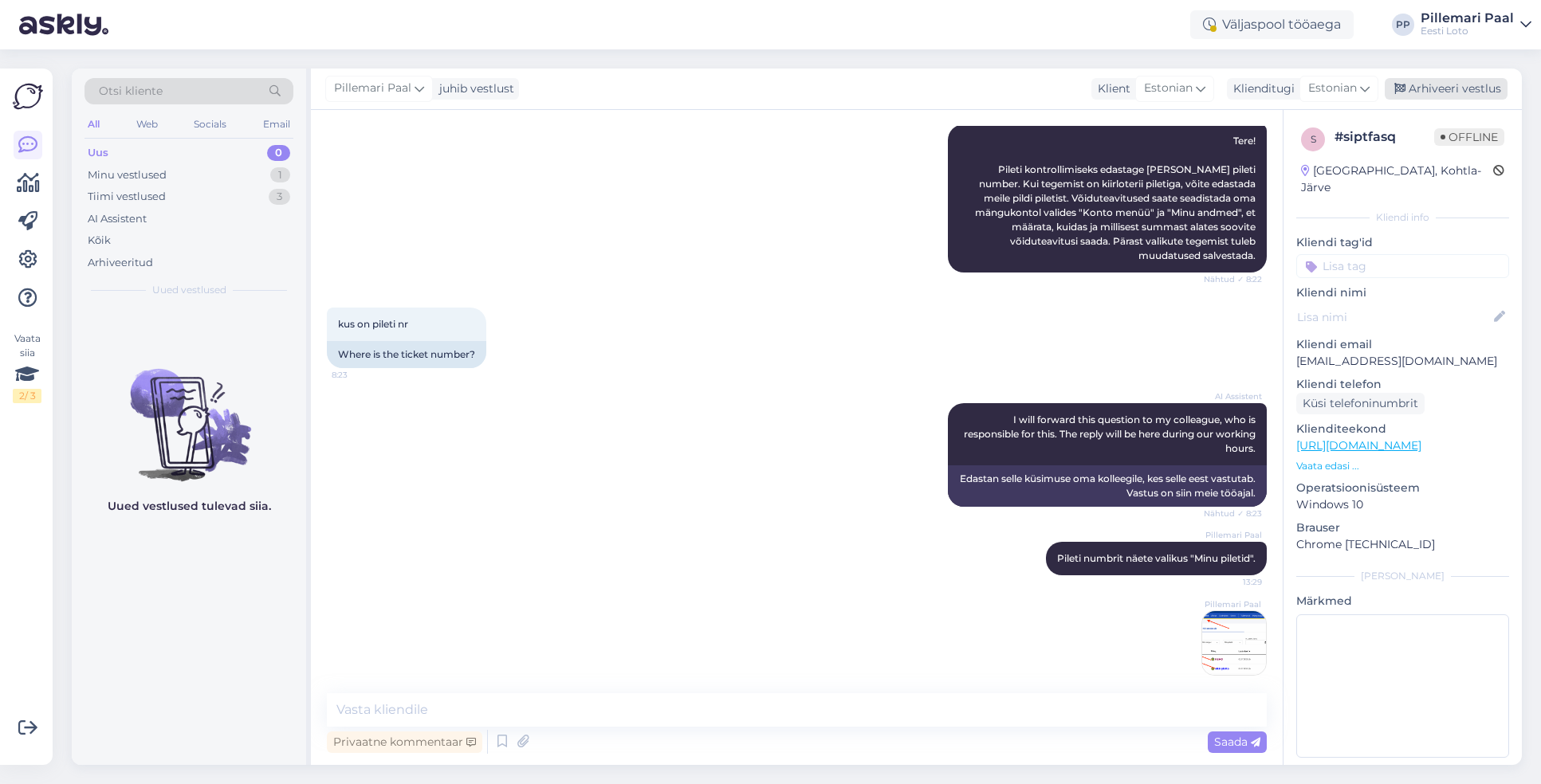
click at [1454, 90] on div "Arhiveeri vestlus" at bounding box center [1446, 89] width 123 height 22
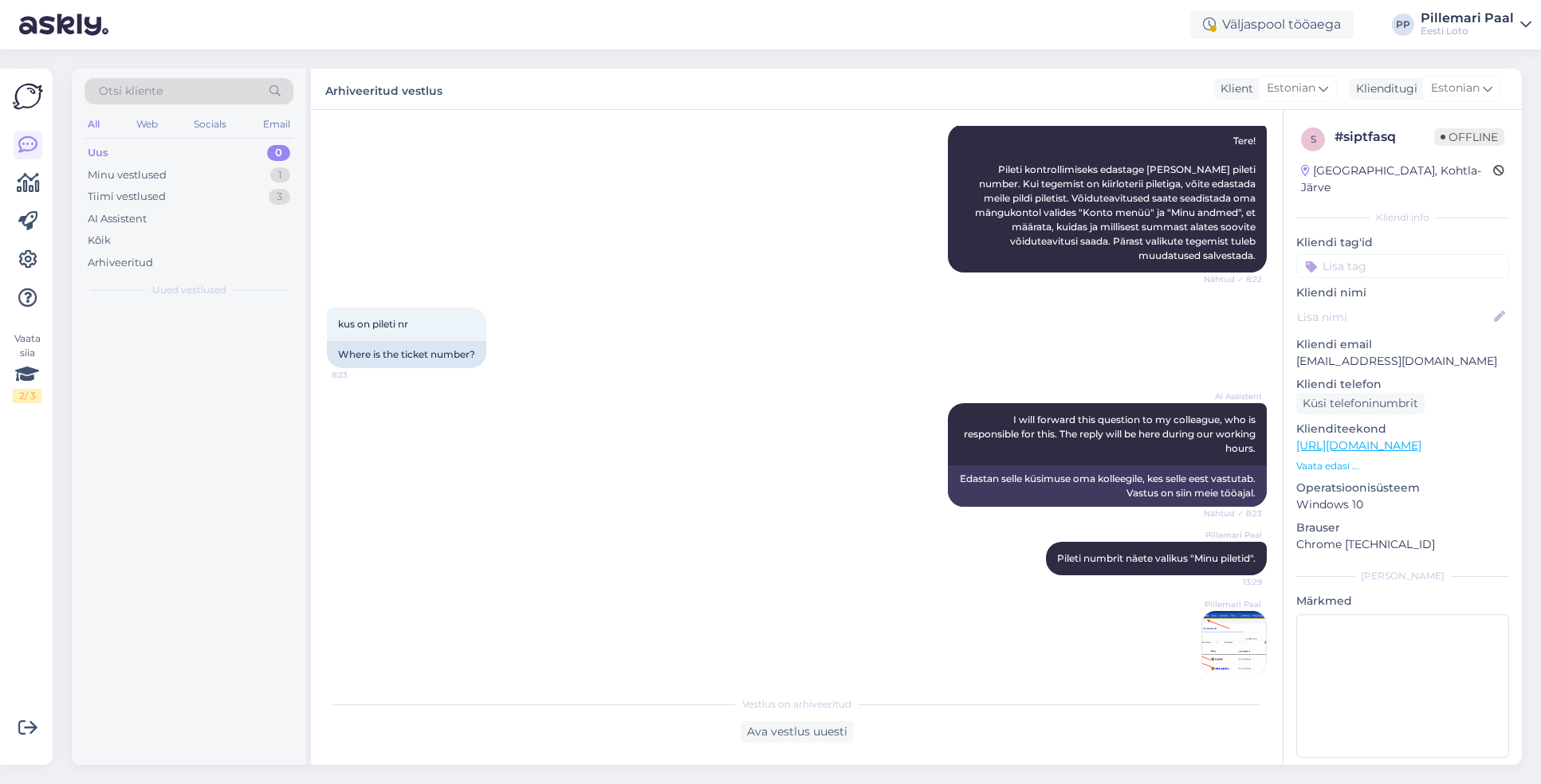
scroll to position [231, 0]
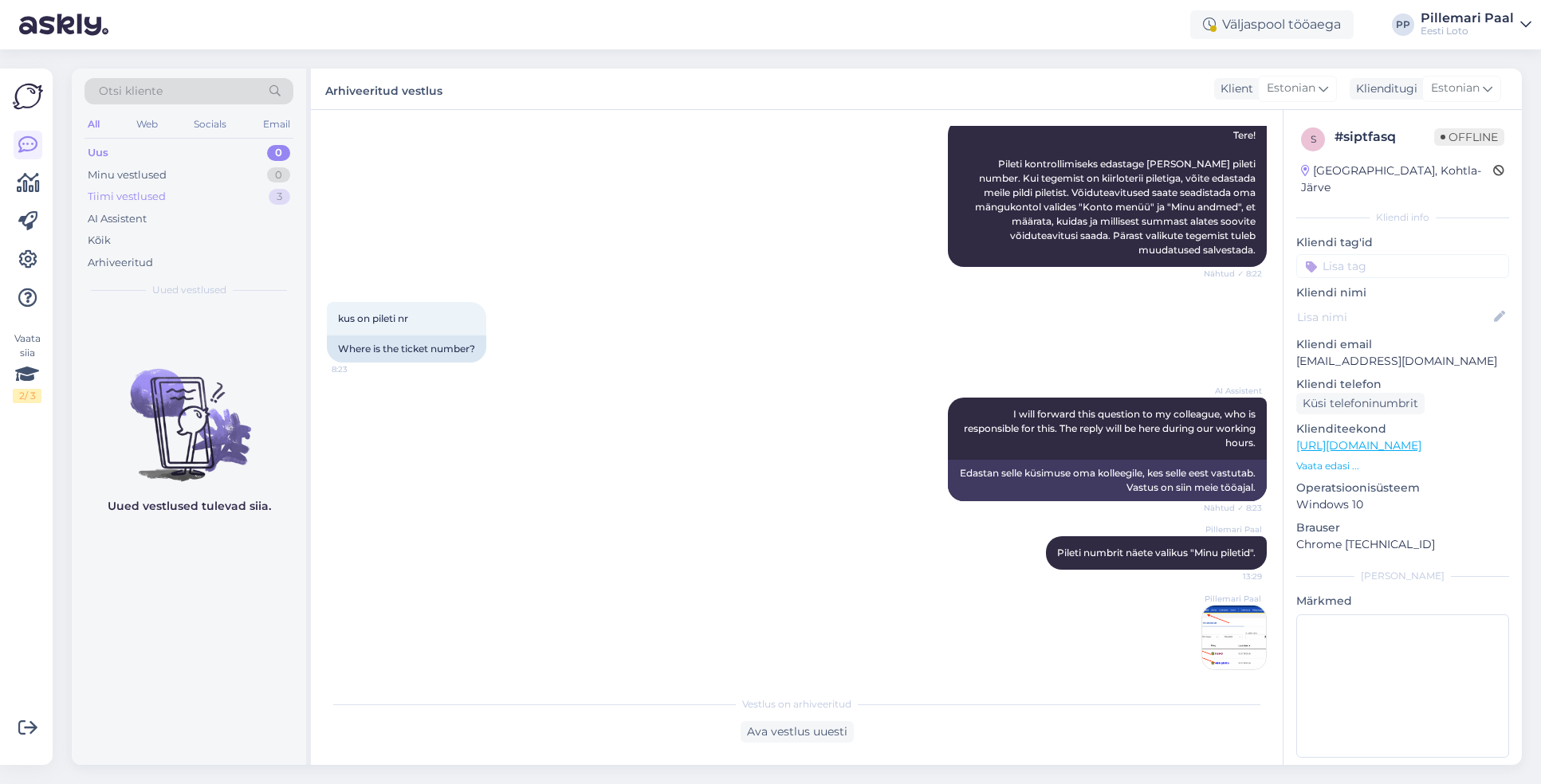
click at [157, 189] on div "Tiimi vestlused" at bounding box center [127, 196] width 78 height 16
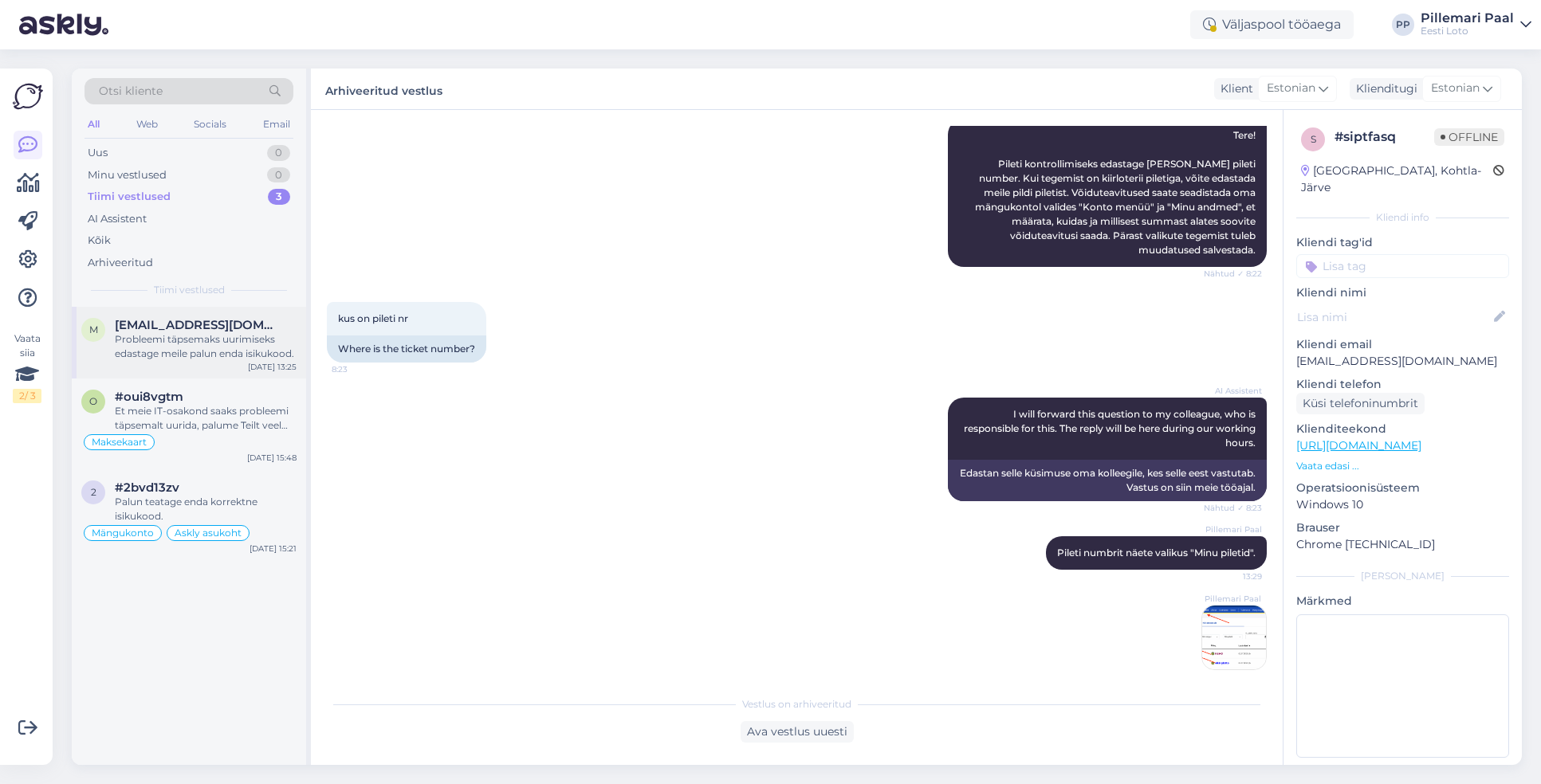
click at [206, 339] on div "Probleemi täpsemaks uurimiseks edastage meile palun enda isikukood." at bounding box center [205, 347] width 182 height 29
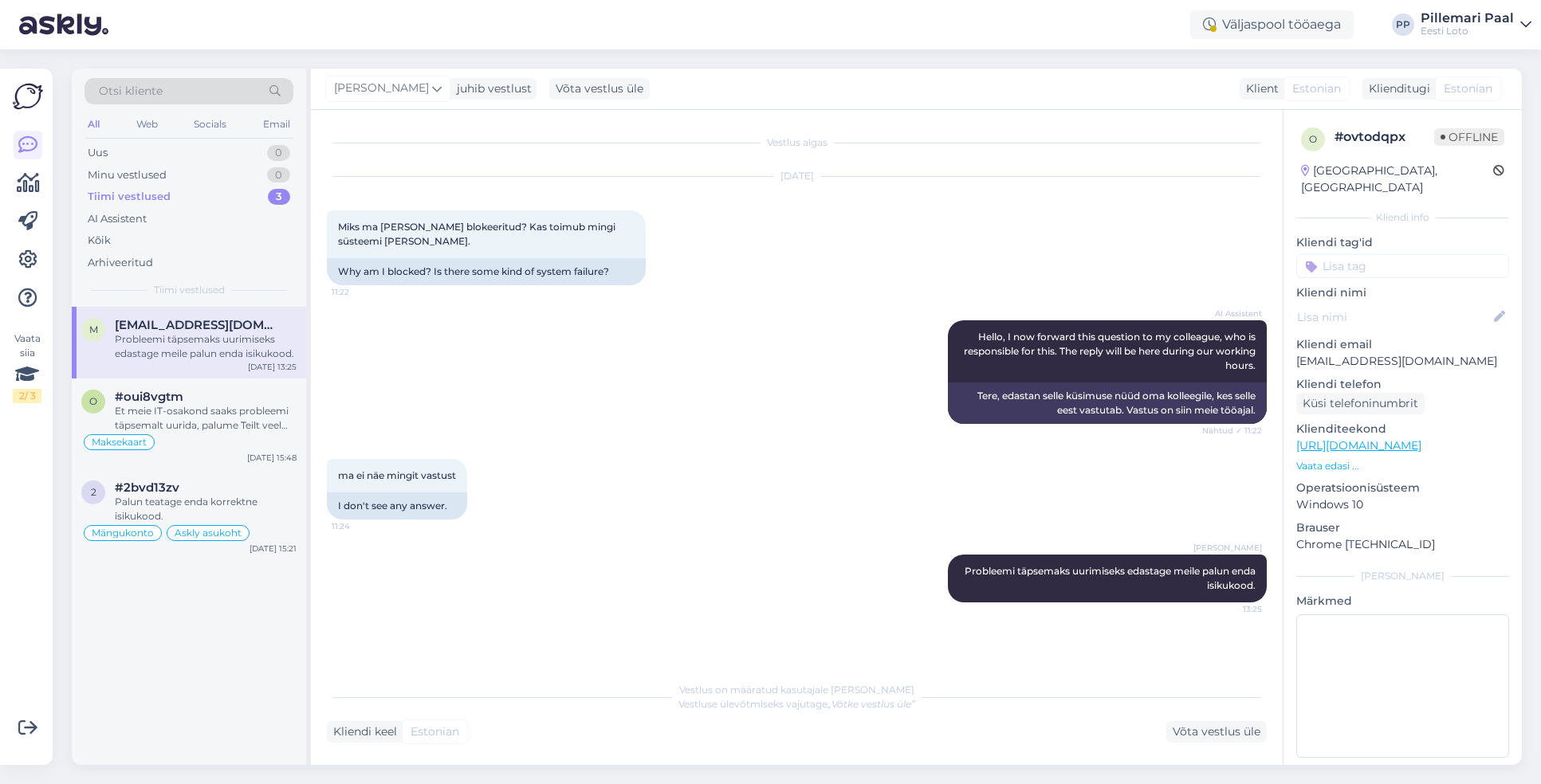
scroll to position [0, 0]
click at [219, 408] on div "Et meie IT-osakond saaks probleemi täpsemalt uurida, palume Teilt veel täiendav…" at bounding box center [205, 418] width 182 height 29
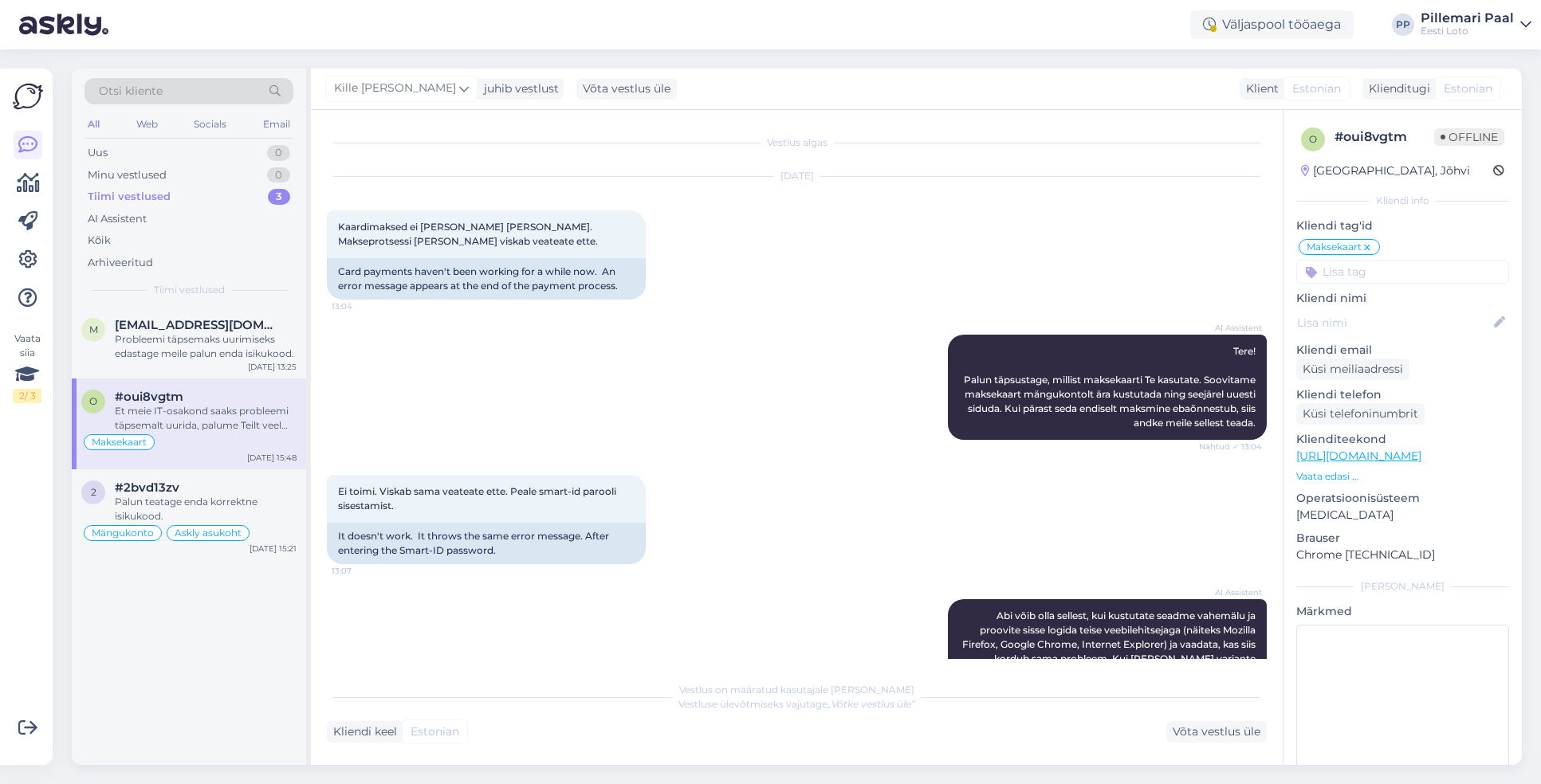
scroll to position [1194, 0]
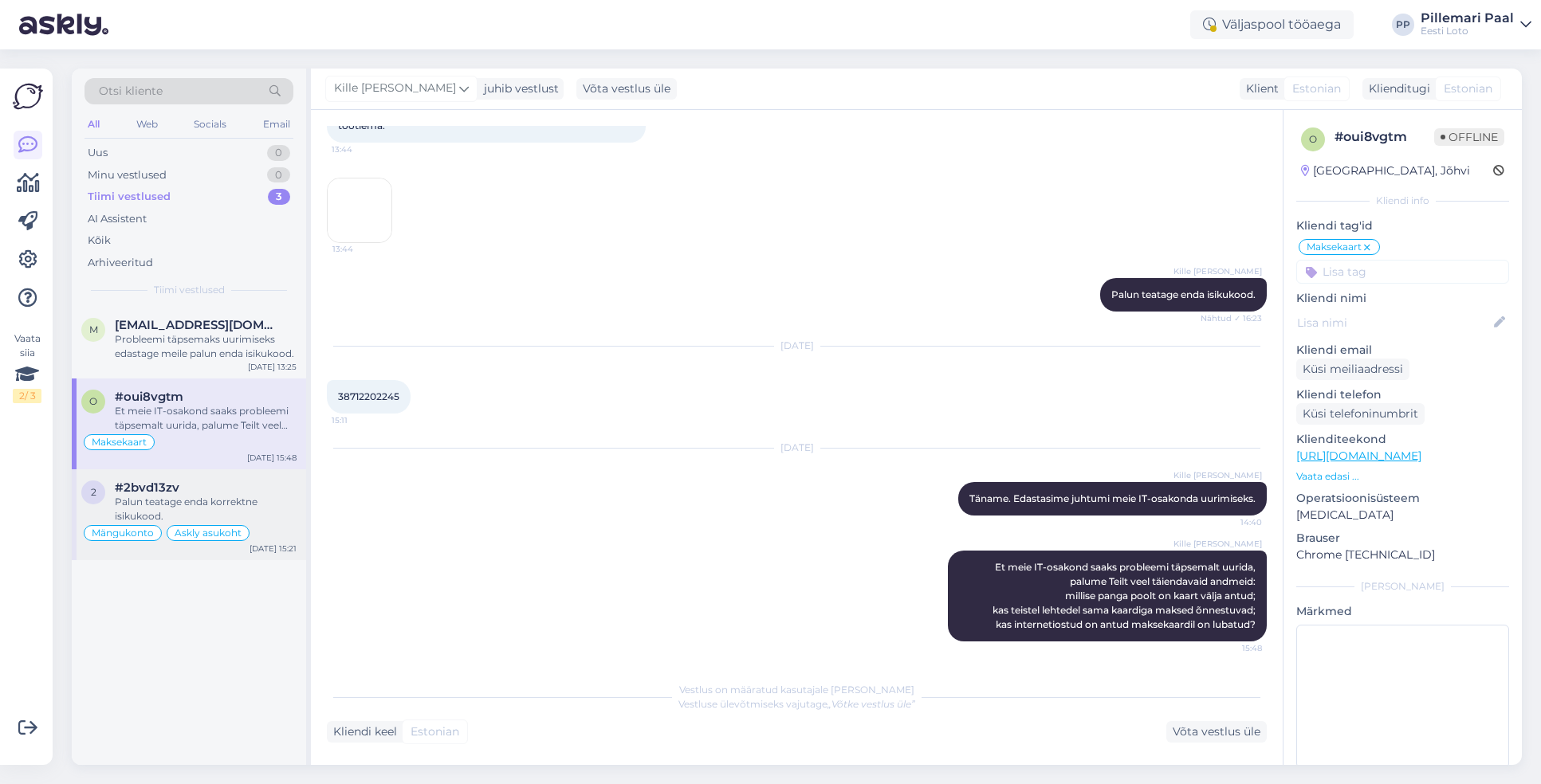
click at [201, 500] on div "Palun teatage enda korrektne isikukood." at bounding box center [205, 510] width 182 height 29
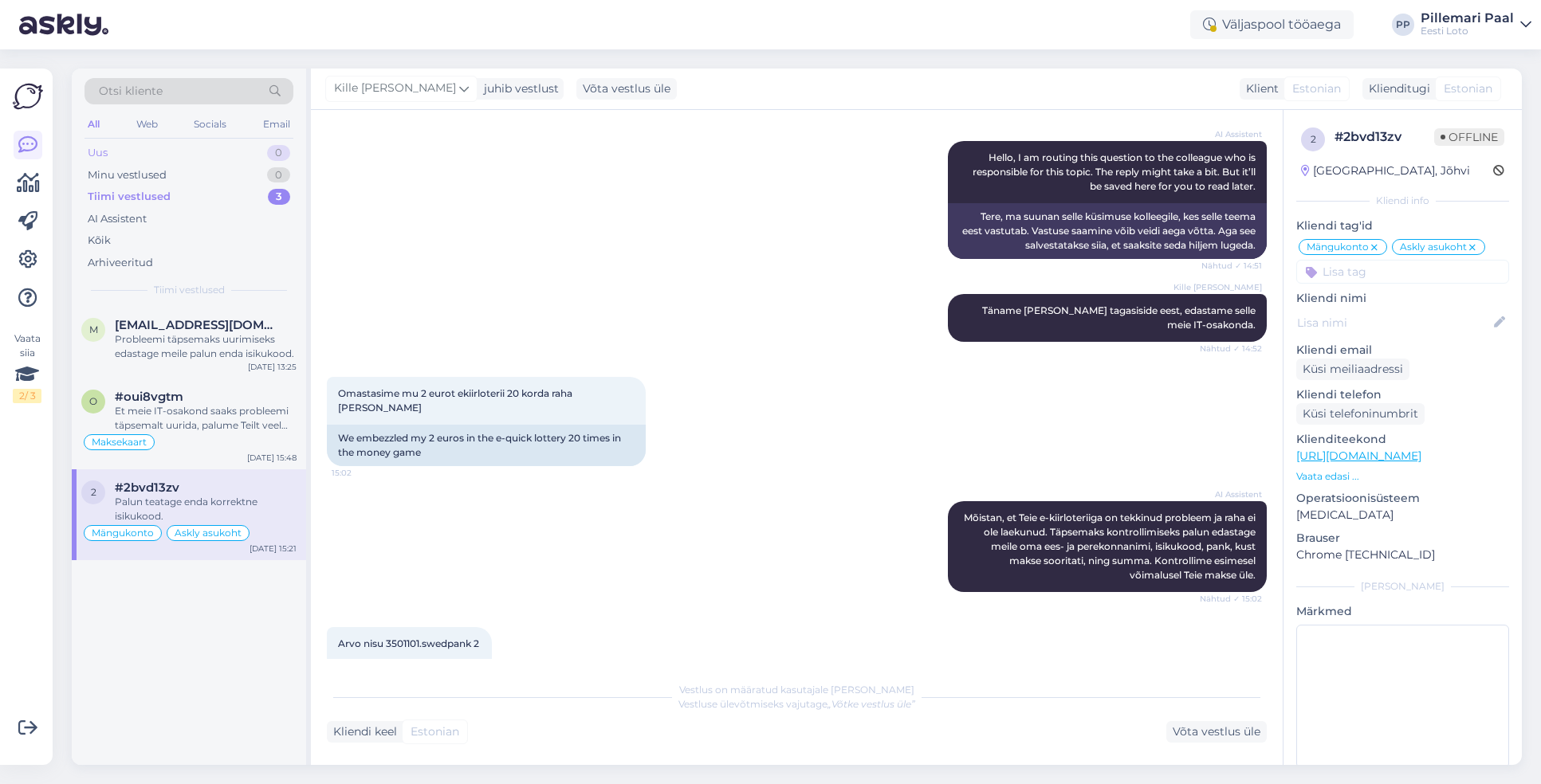
click at [121, 150] on div "Uus 0" at bounding box center [189, 152] width 209 height 22
